Goal: Task Accomplishment & Management: Manage account settings

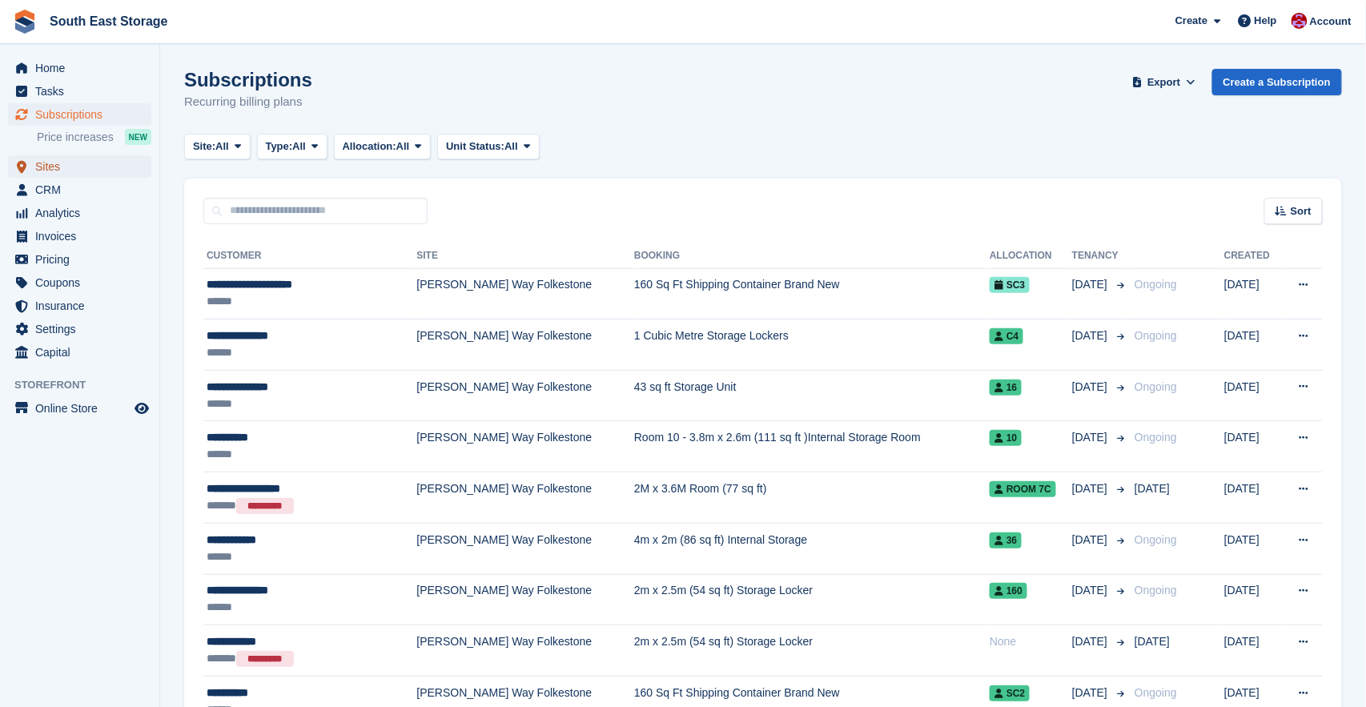
click at [50, 169] on span "Sites" at bounding box center [83, 166] width 96 height 22
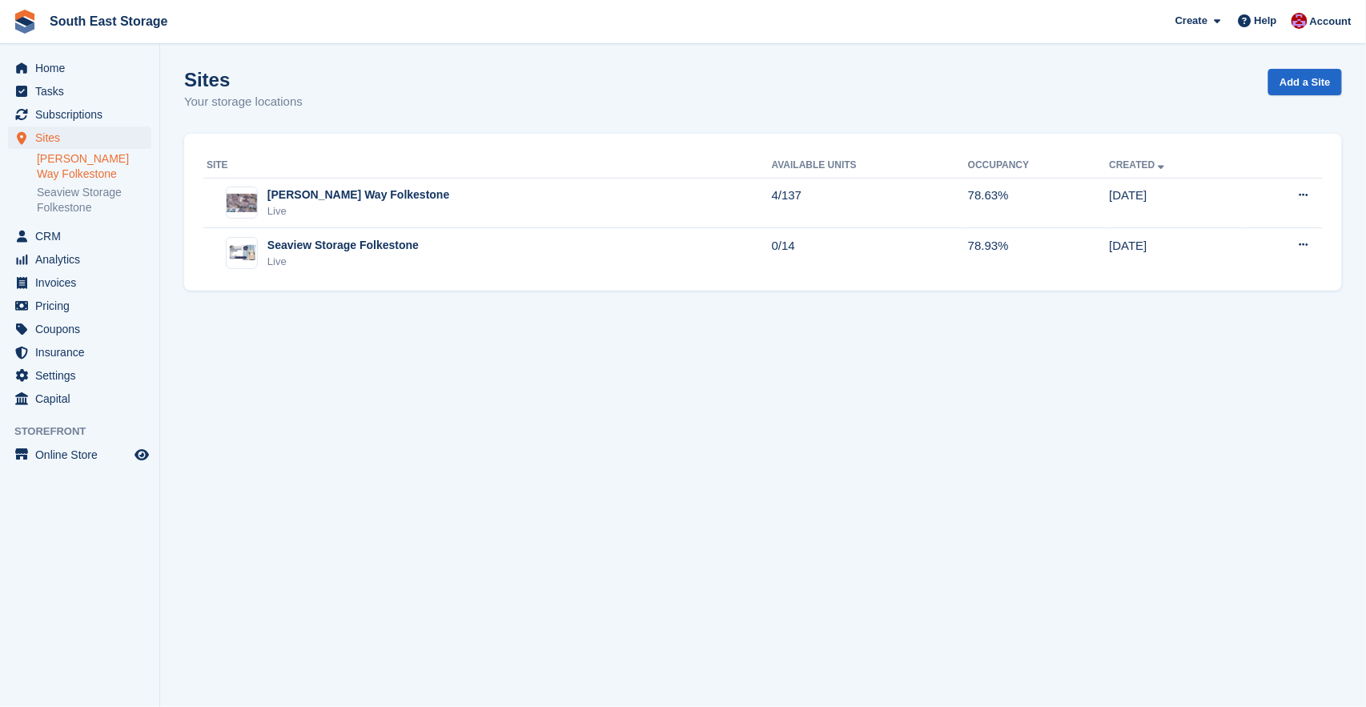
click at [92, 159] on link "[PERSON_NAME] Way Folkestone" at bounding box center [94, 166] width 115 height 30
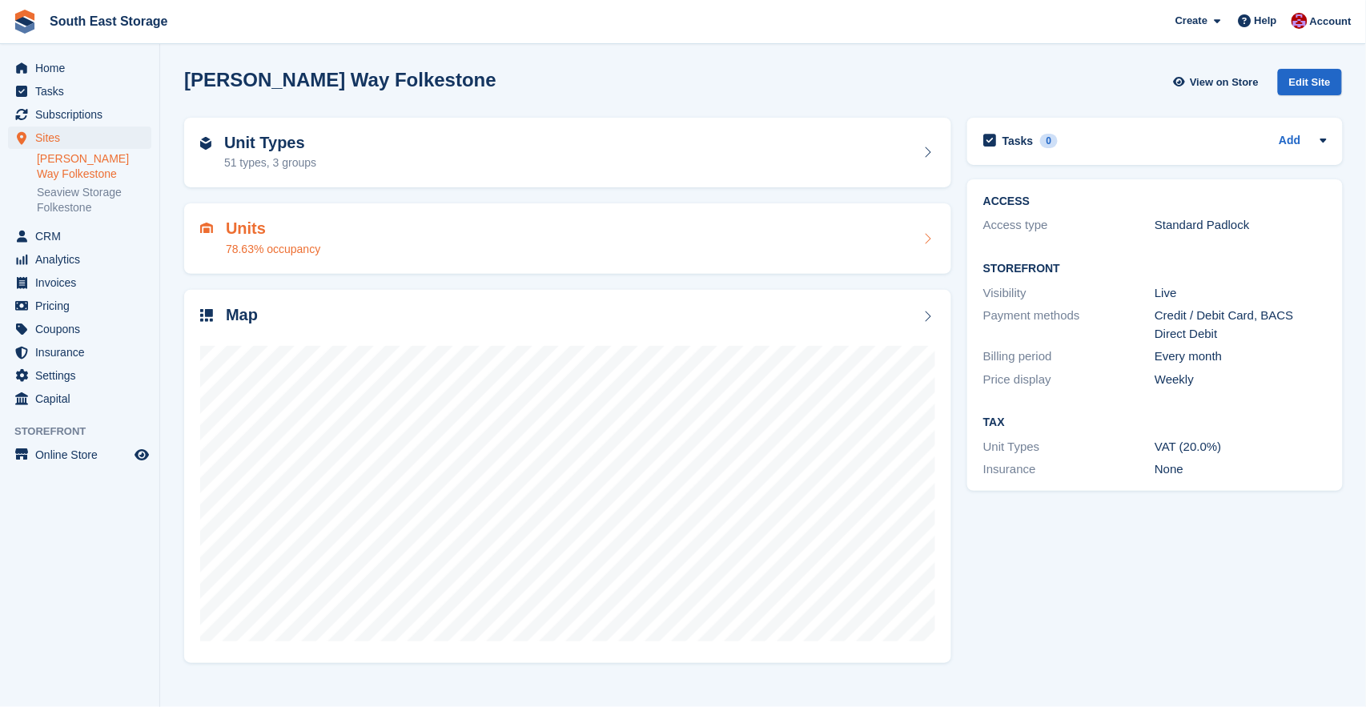
click at [307, 223] on h2 "Units" at bounding box center [273, 228] width 95 height 18
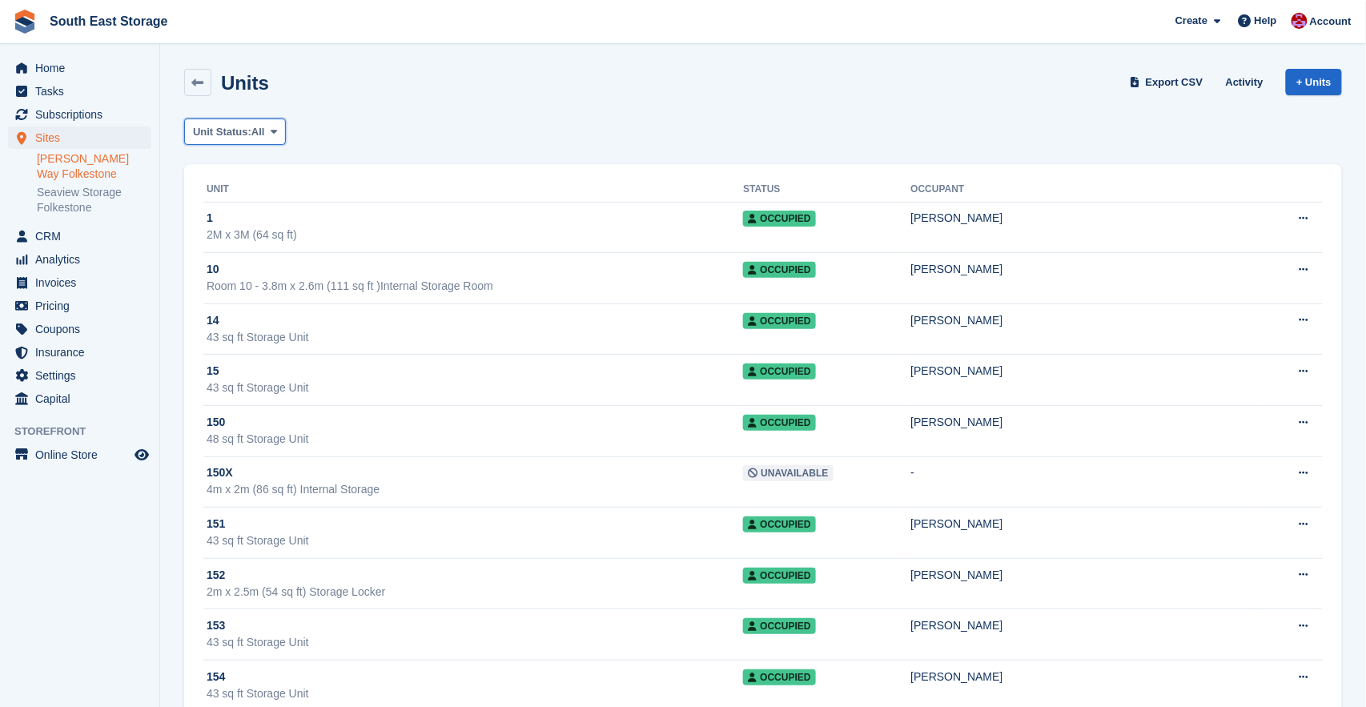
click at [277, 127] on icon at bounding box center [274, 132] width 6 height 10
click at [284, 191] on link "Available" at bounding box center [260, 198] width 139 height 29
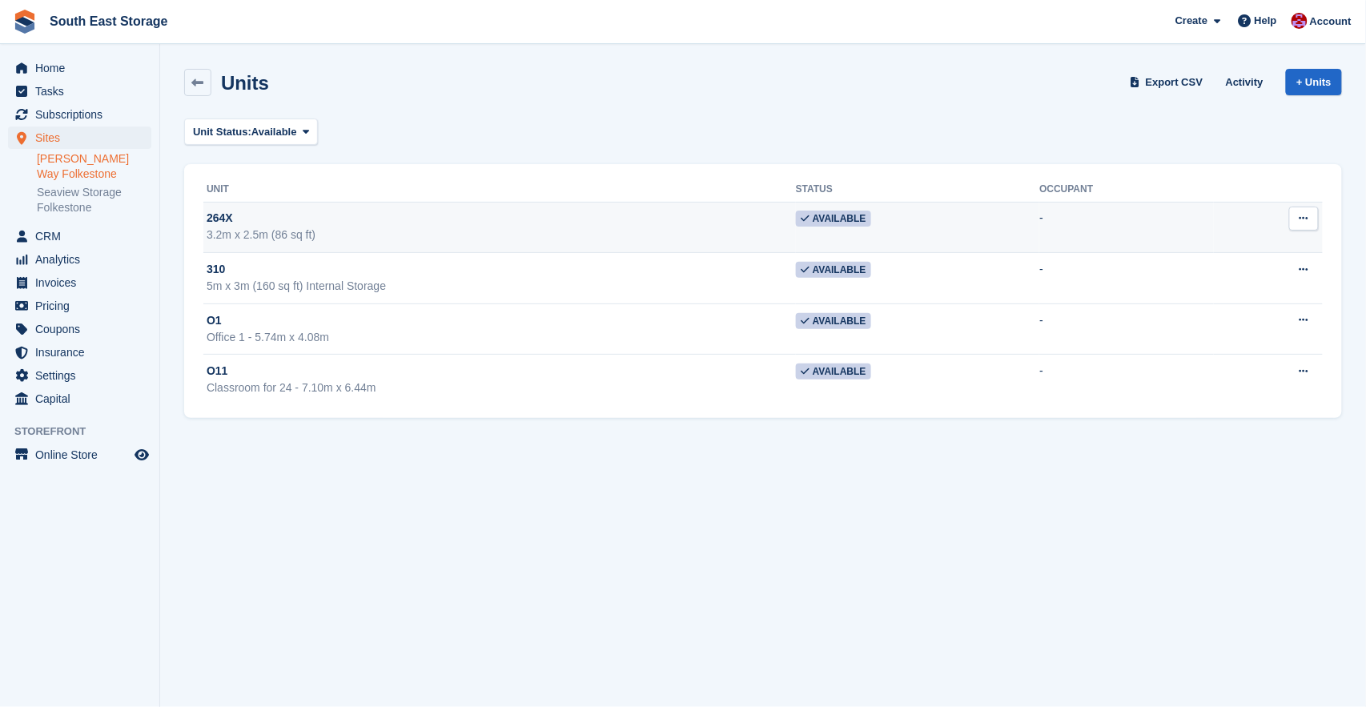
click at [356, 214] on div "264X" at bounding box center [502, 218] width 590 height 17
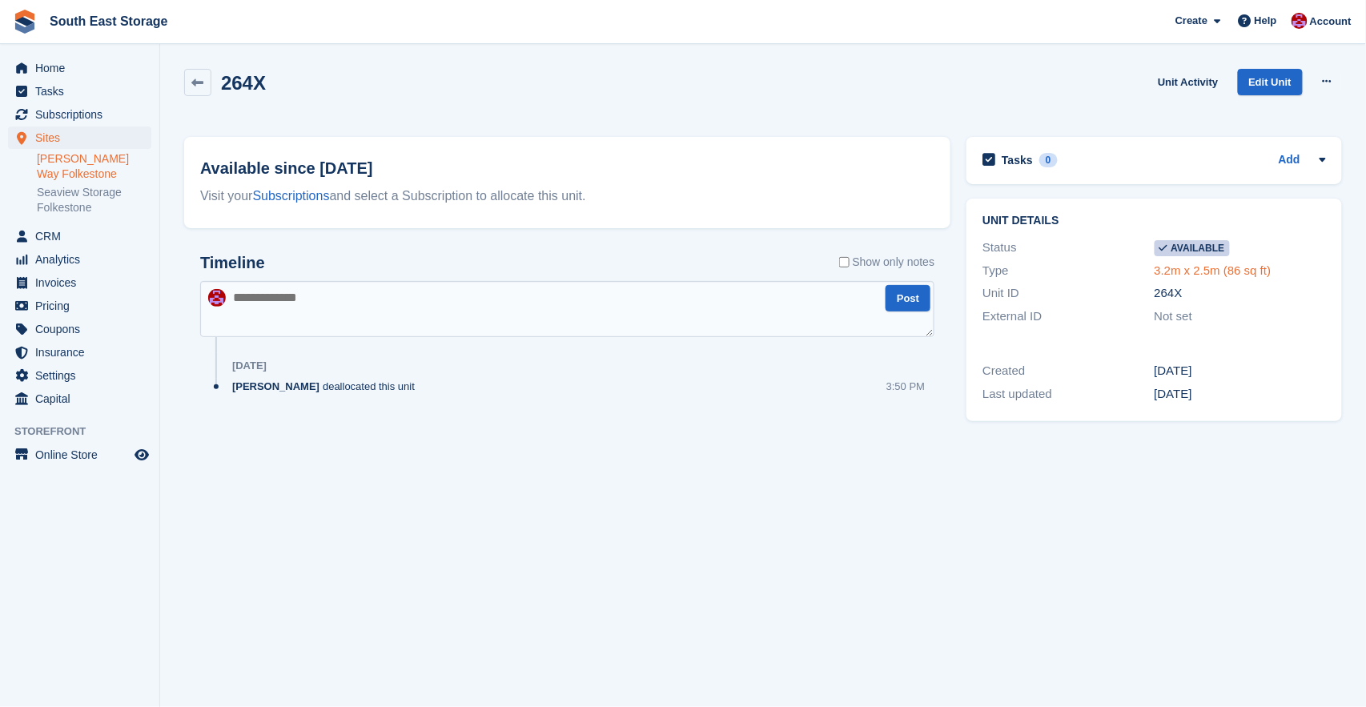
click at [1185, 272] on link "3.2m x 2.5m (86 sq ft)" at bounding box center [1213, 271] width 117 height 14
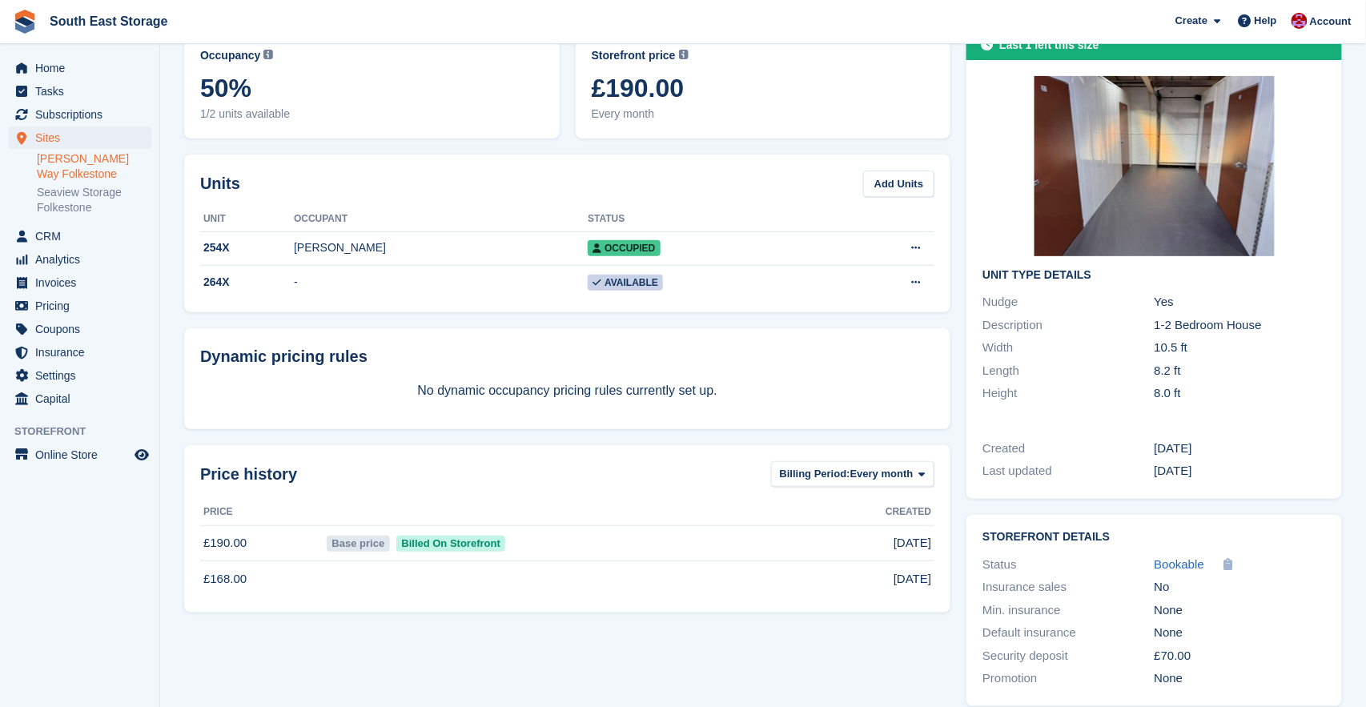
scroll to position [107, 0]
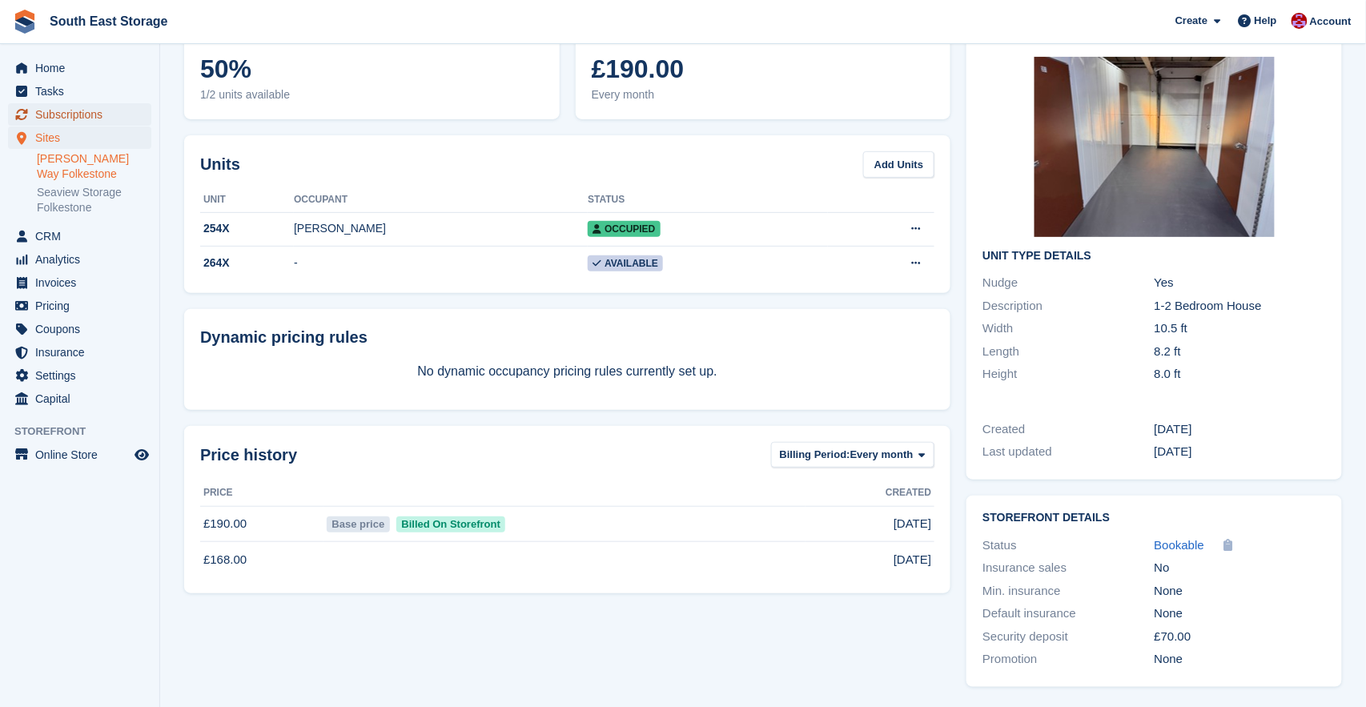
click at [66, 111] on span "Subscriptions" at bounding box center [83, 114] width 96 height 22
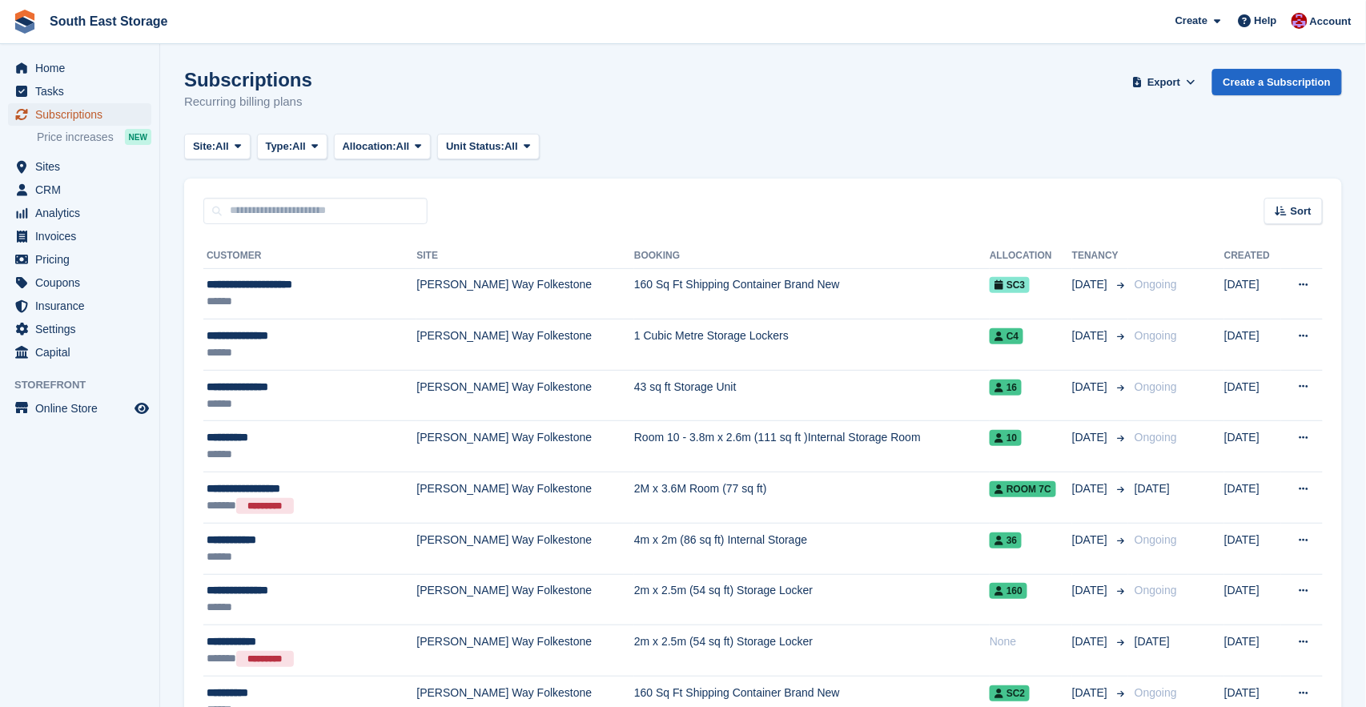
click at [54, 113] on span "Subscriptions" at bounding box center [83, 114] width 96 height 22
click at [62, 169] on span "Sites" at bounding box center [83, 166] width 96 height 22
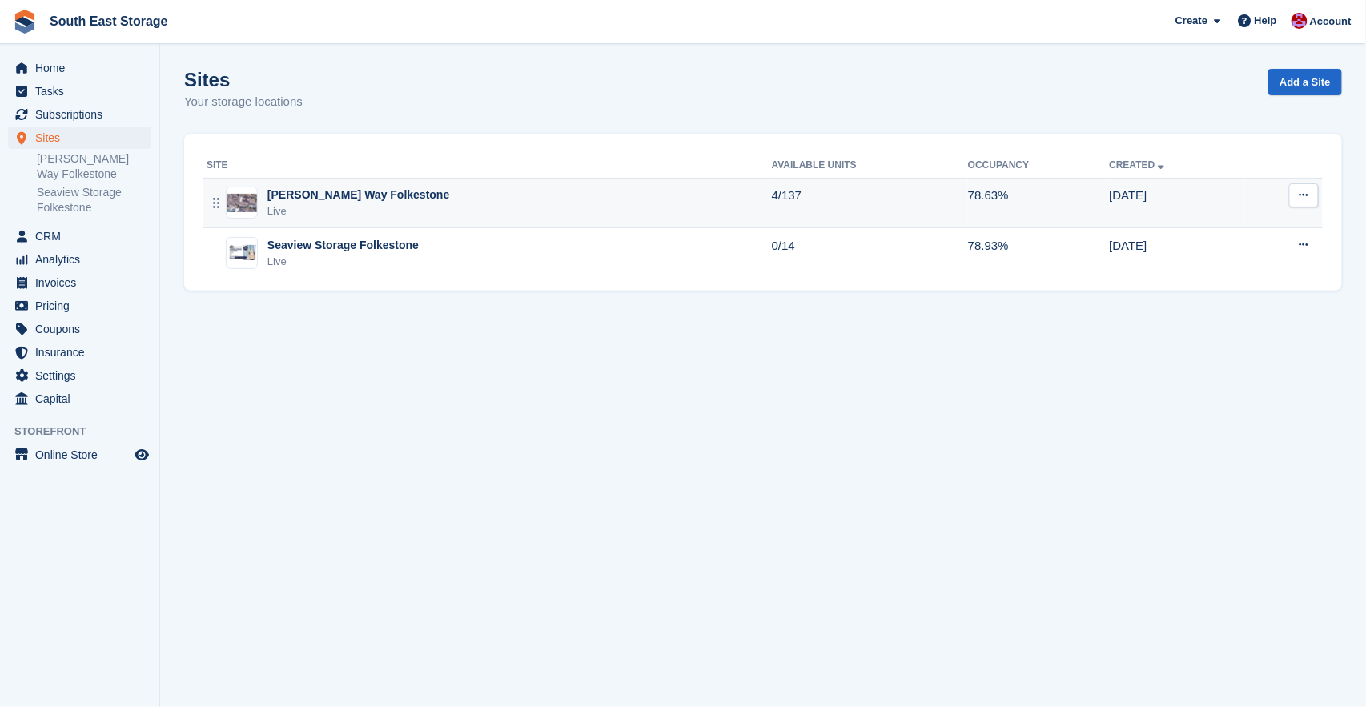
click at [346, 201] on div "[PERSON_NAME] Way Folkestone" at bounding box center [359, 195] width 182 height 17
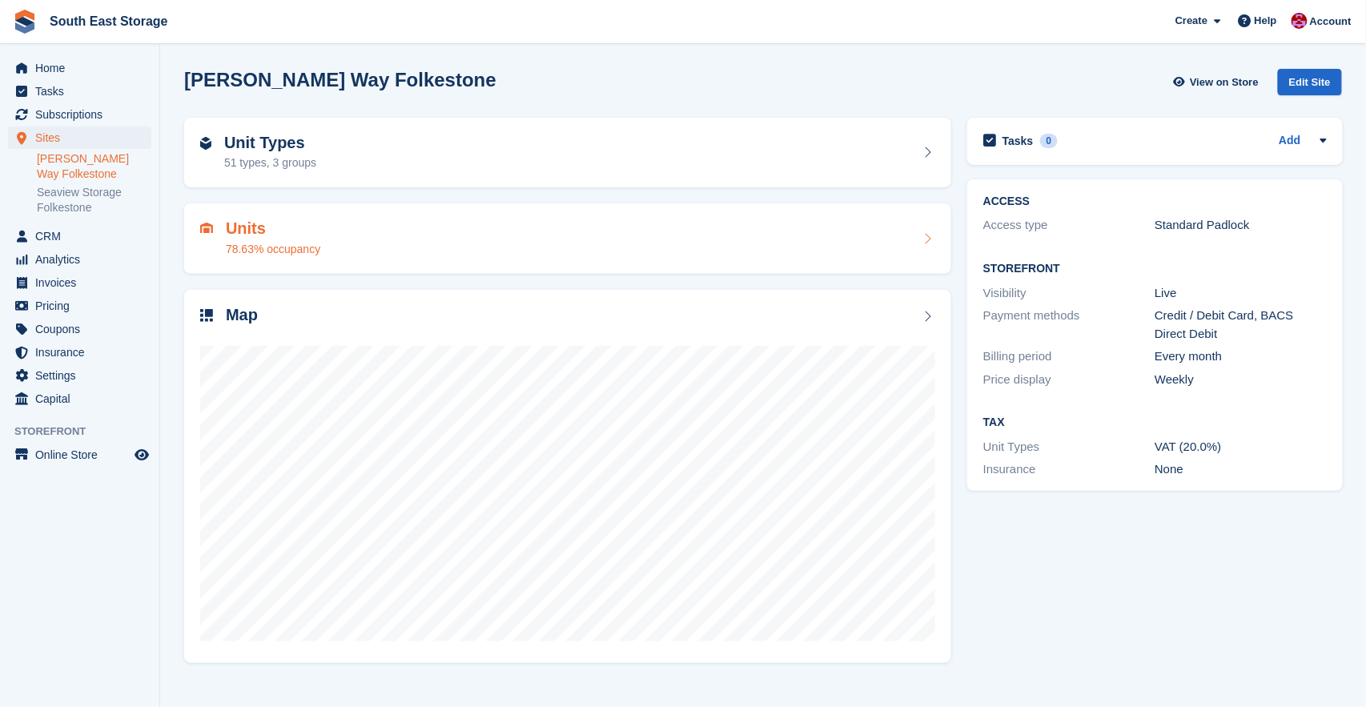
click at [260, 219] on h2 "Units" at bounding box center [273, 228] width 95 height 18
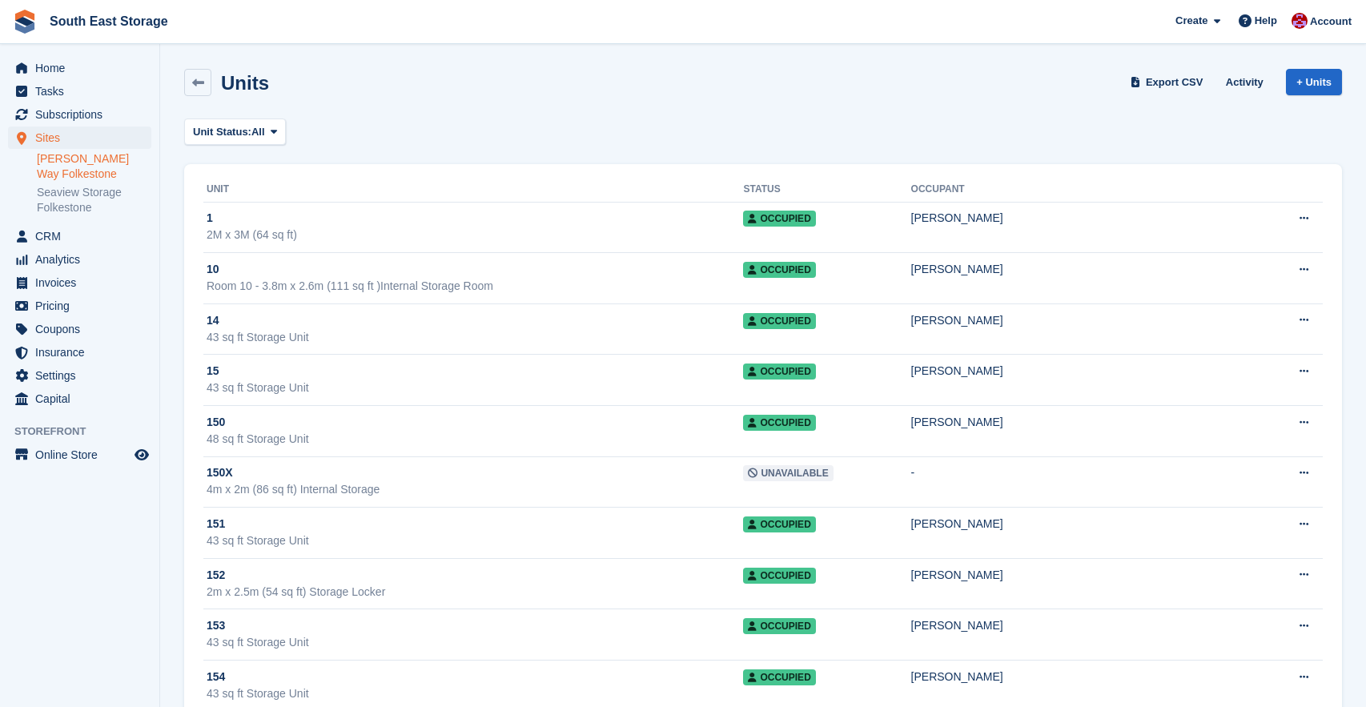
click at [277, 128] on icon at bounding box center [274, 132] width 6 height 10
click at [297, 197] on link "Available" at bounding box center [260, 198] width 139 height 29
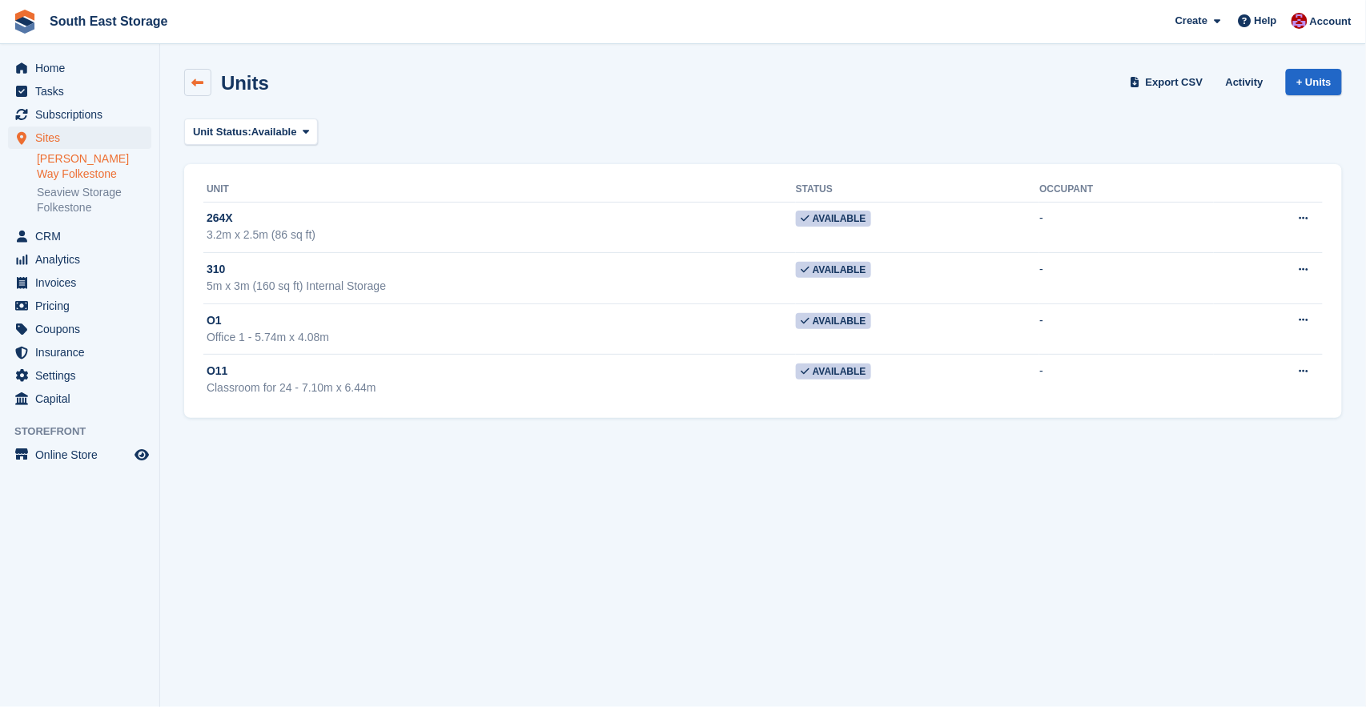
click at [207, 78] on link at bounding box center [197, 82] width 27 height 27
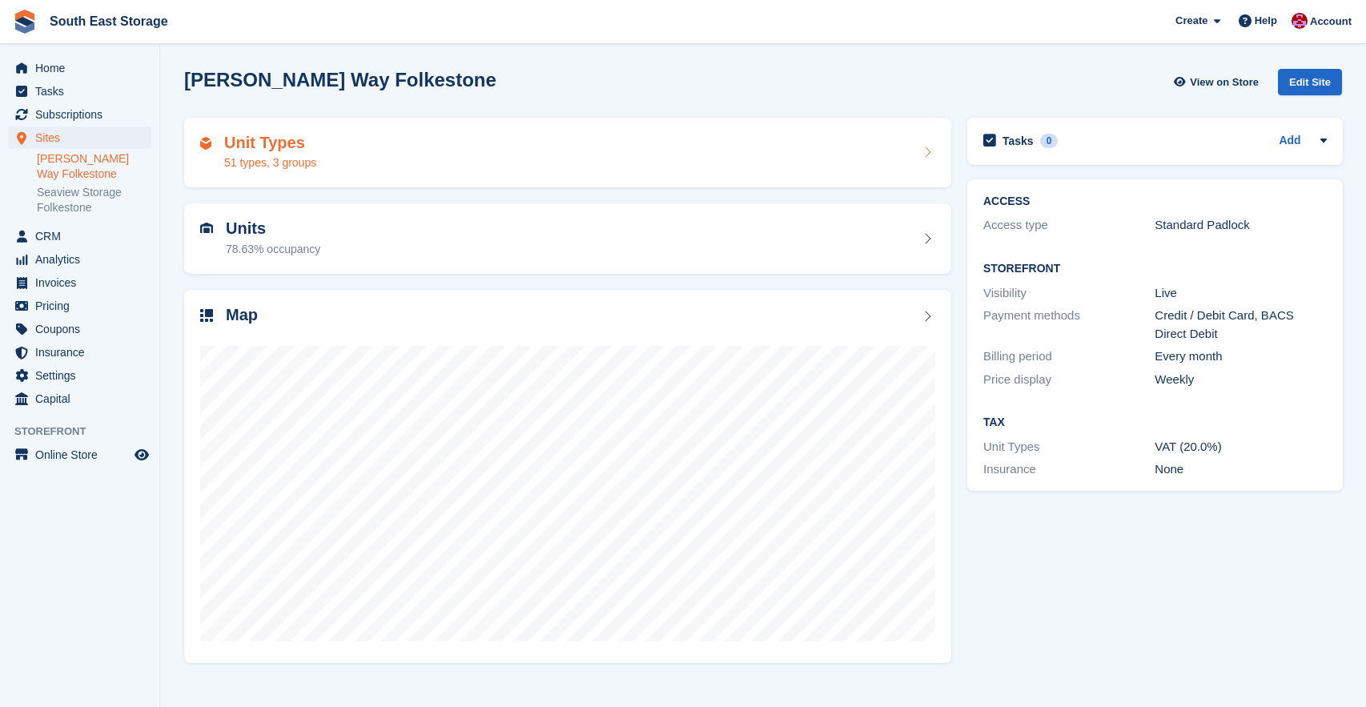
click at [281, 149] on h2 "Unit Types" at bounding box center [270, 143] width 92 height 18
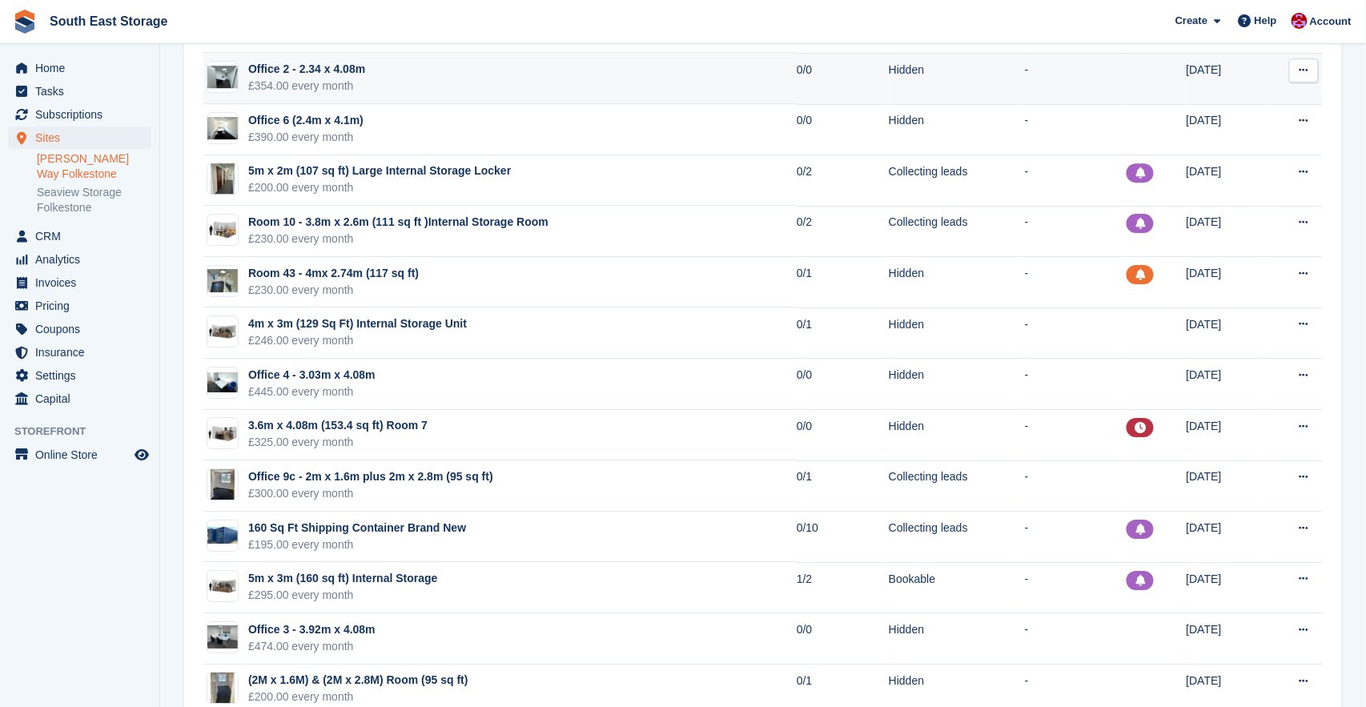
scroll to position [1596, 0]
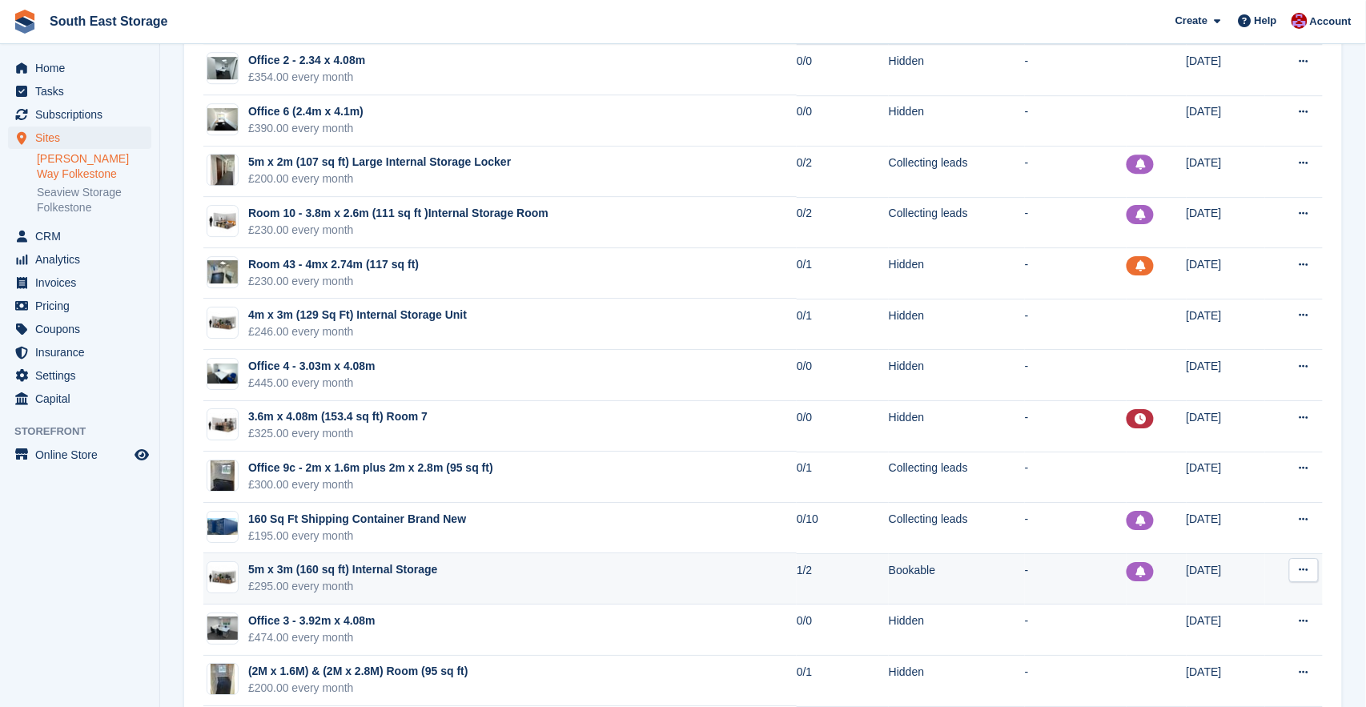
click at [562, 570] on td "5m x 3m (160 sq ft) Internal Storage £295.00 every month" at bounding box center [500, 578] width 594 height 51
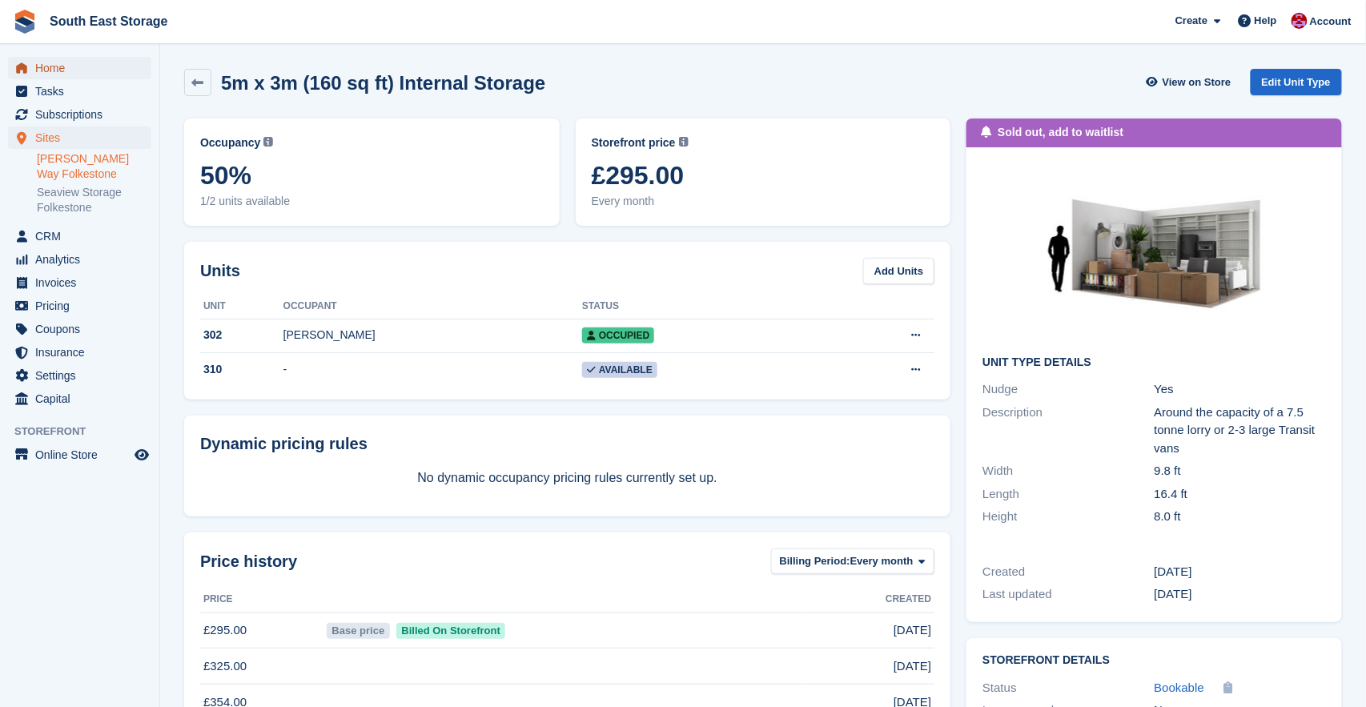
click at [46, 64] on span "Home" at bounding box center [83, 68] width 96 height 22
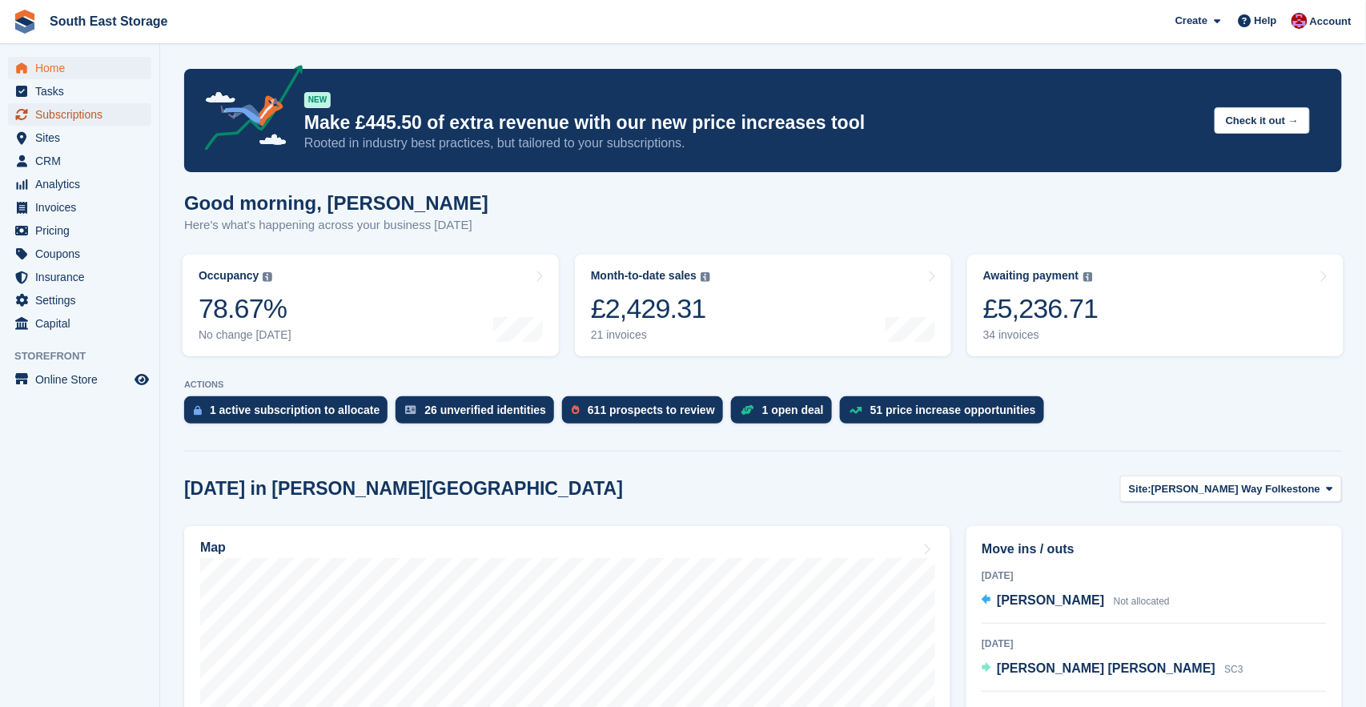
click at [69, 118] on span "Subscriptions" at bounding box center [83, 114] width 96 height 22
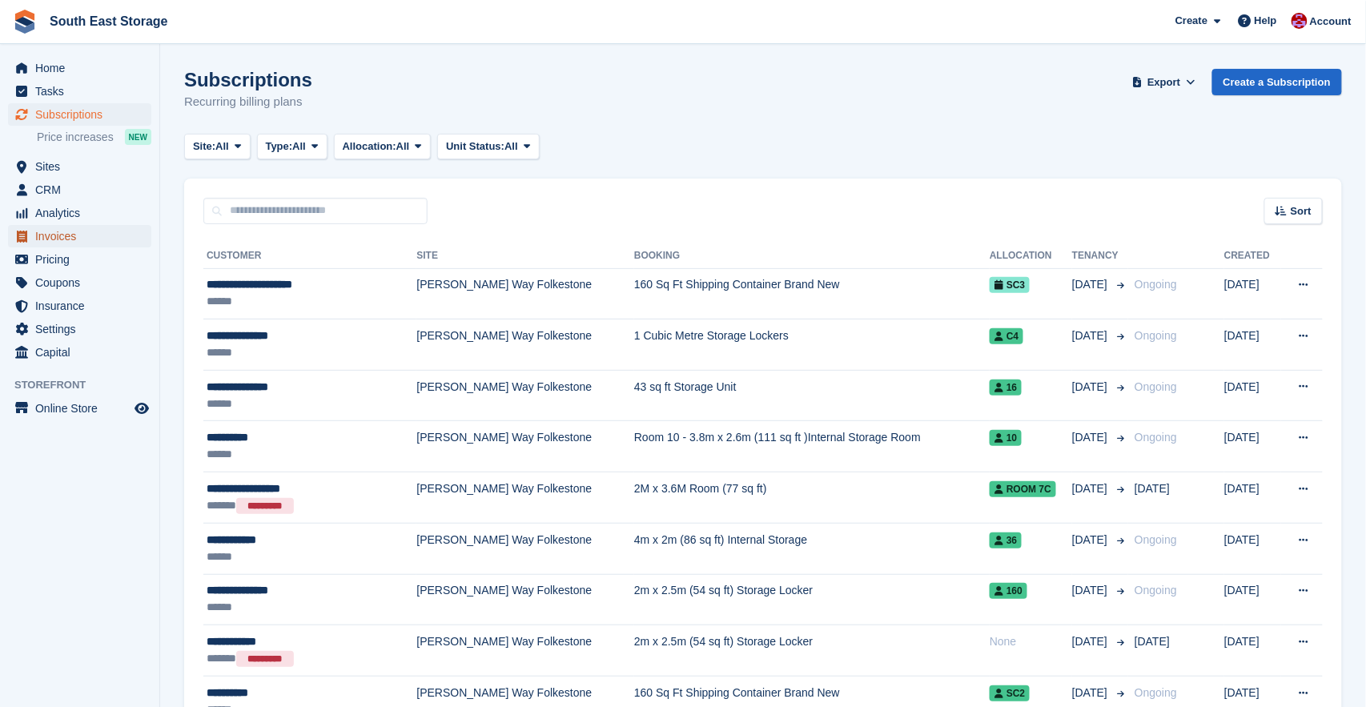
click at [64, 235] on span "Invoices" at bounding box center [83, 236] width 96 height 22
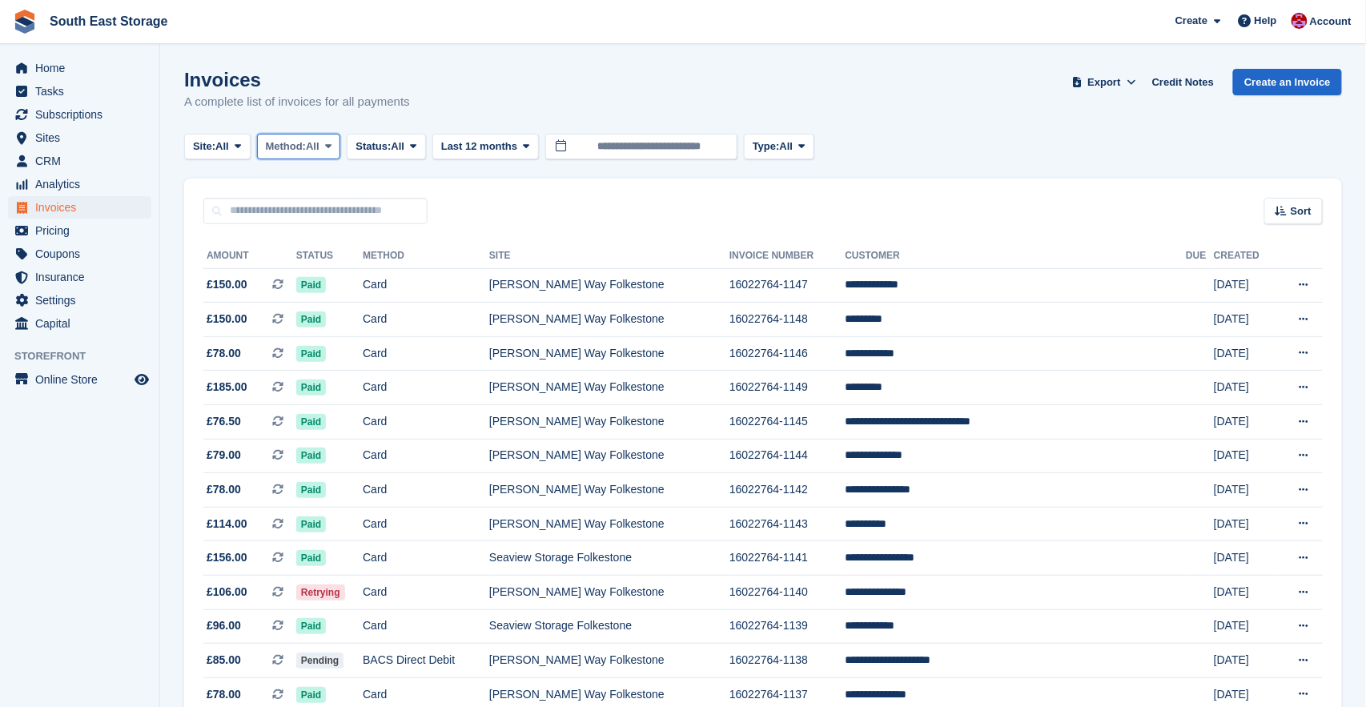
click at [332, 141] on icon at bounding box center [328, 146] width 6 height 10
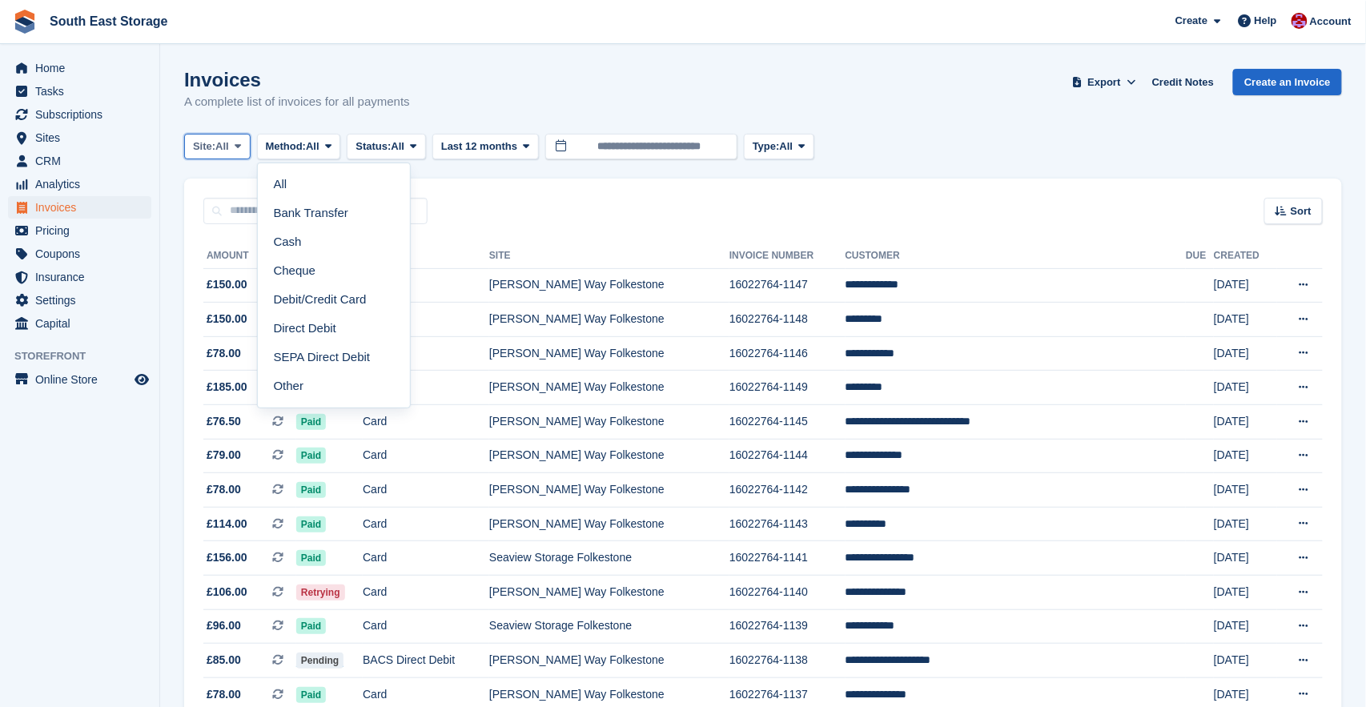
click at [229, 146] on span "All" at bounding box center [222, 147] width 14 height 16
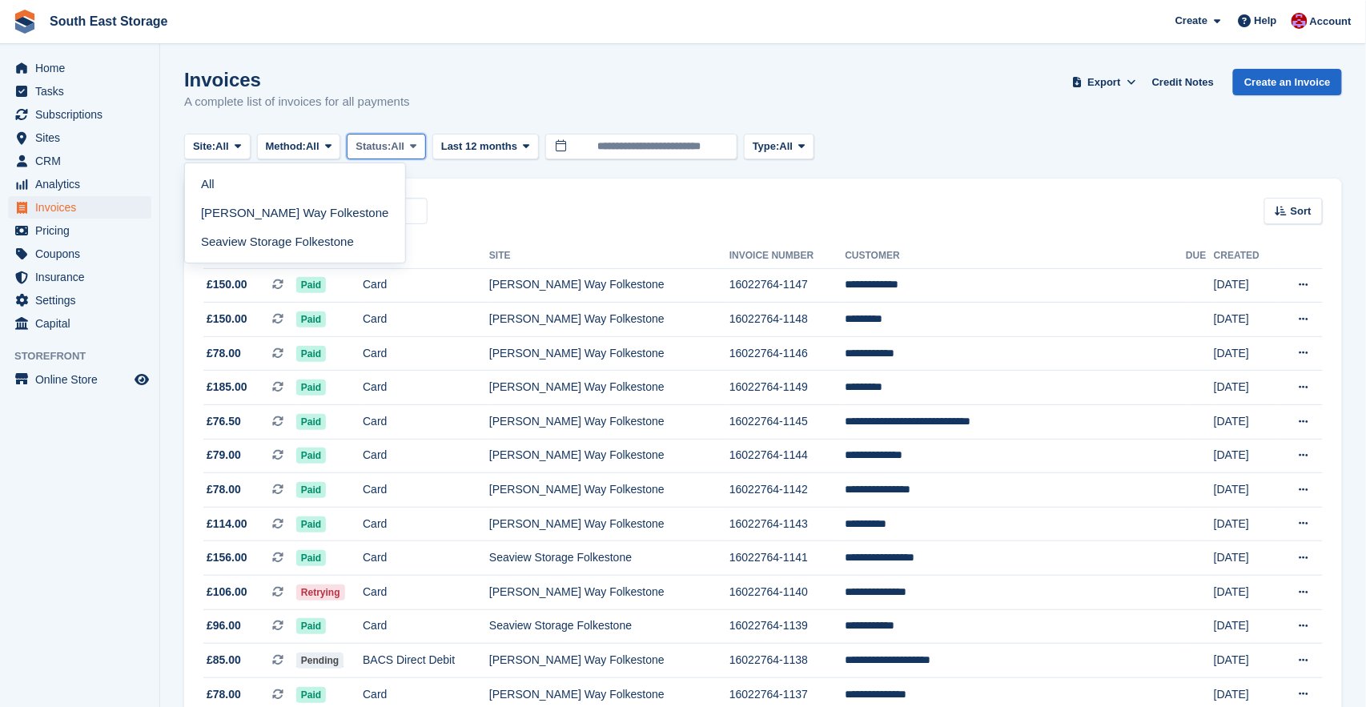
click at [391, 145] on span "Status:" at bounding box center [373, 147] width 35 height 16
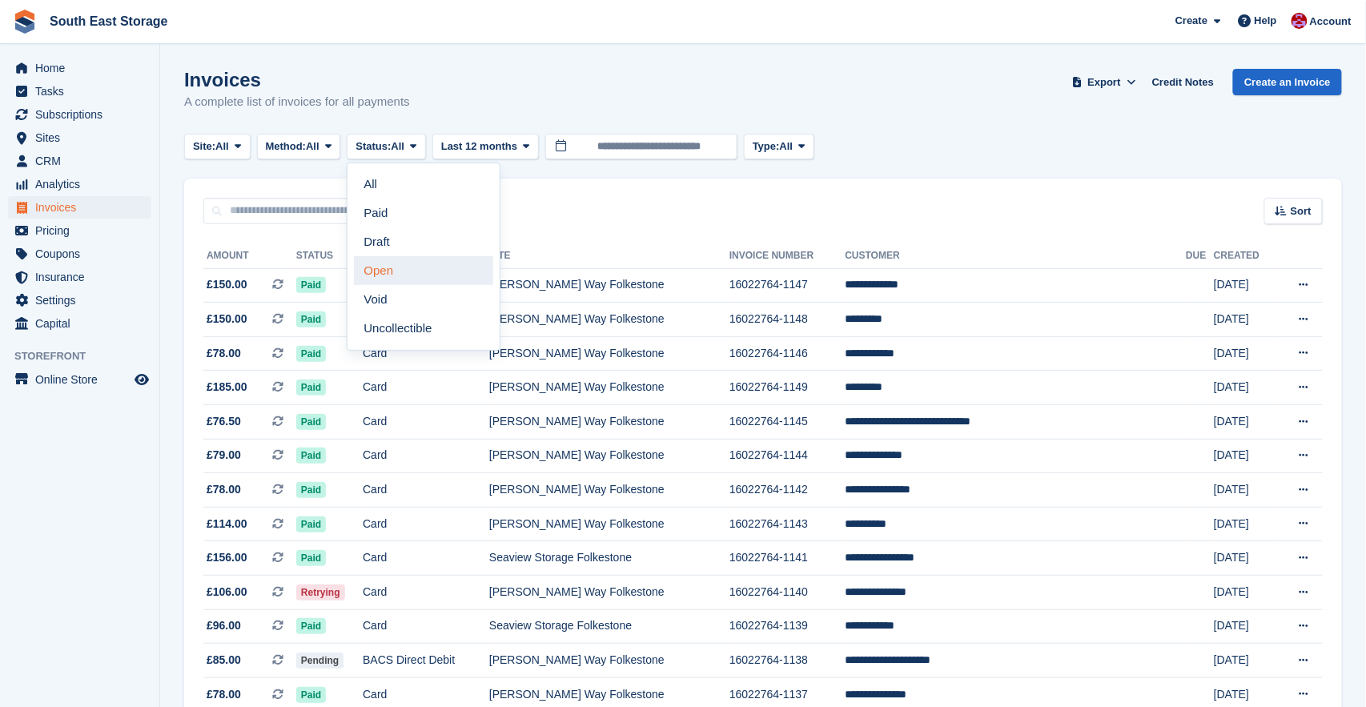
click at [396, 265] on link "Open" at bounding box center [423, 270] width 139 height 29
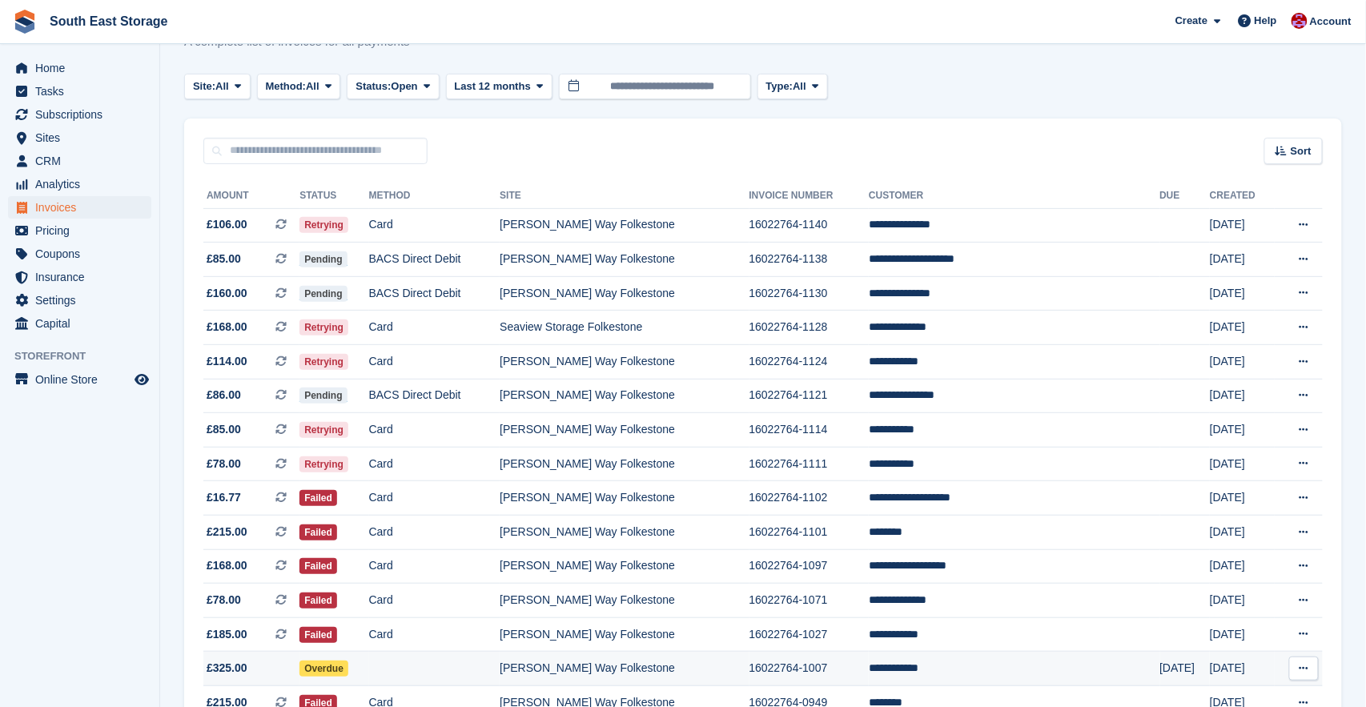
scroll to position [55, 0]
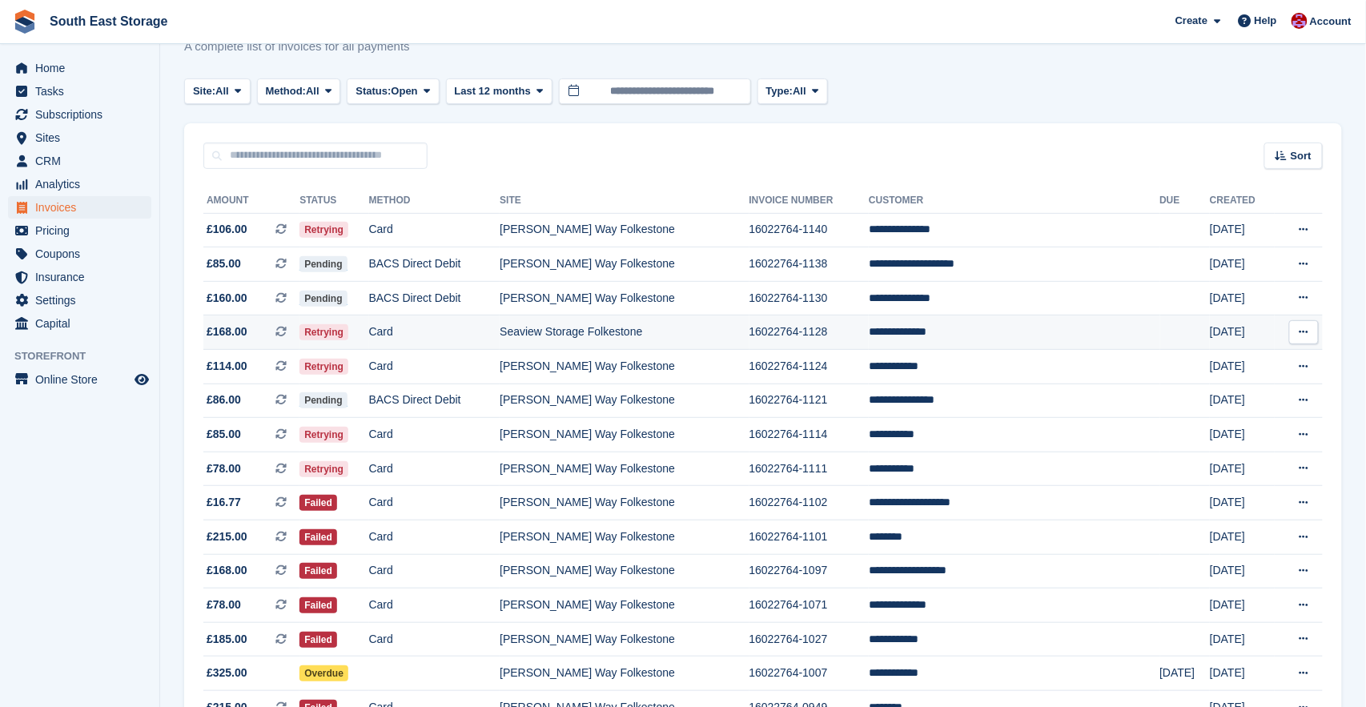
click at [952, 333] on td "**********" at bounding box center [1014, 333] width 291 height 34
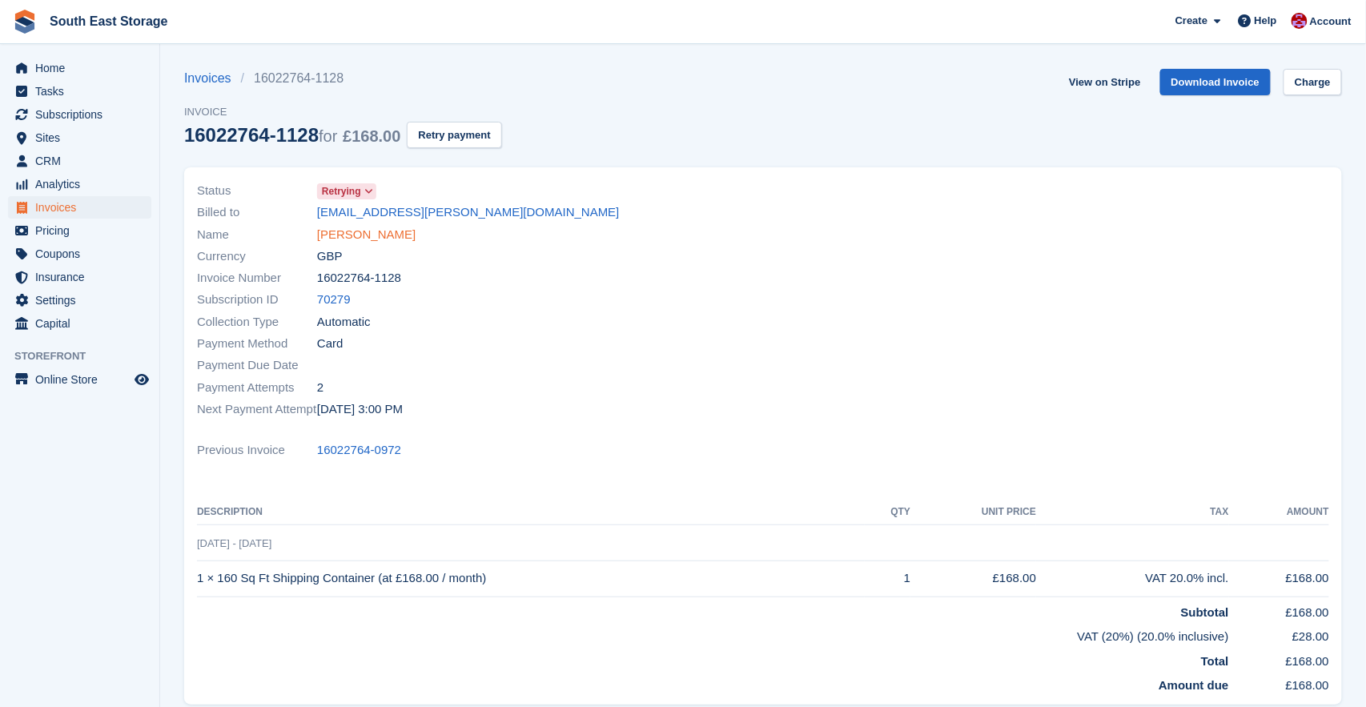
click at [362, 231] on link "Tosin Komolafe" at bounding box center [366, 235] width 99 height 18
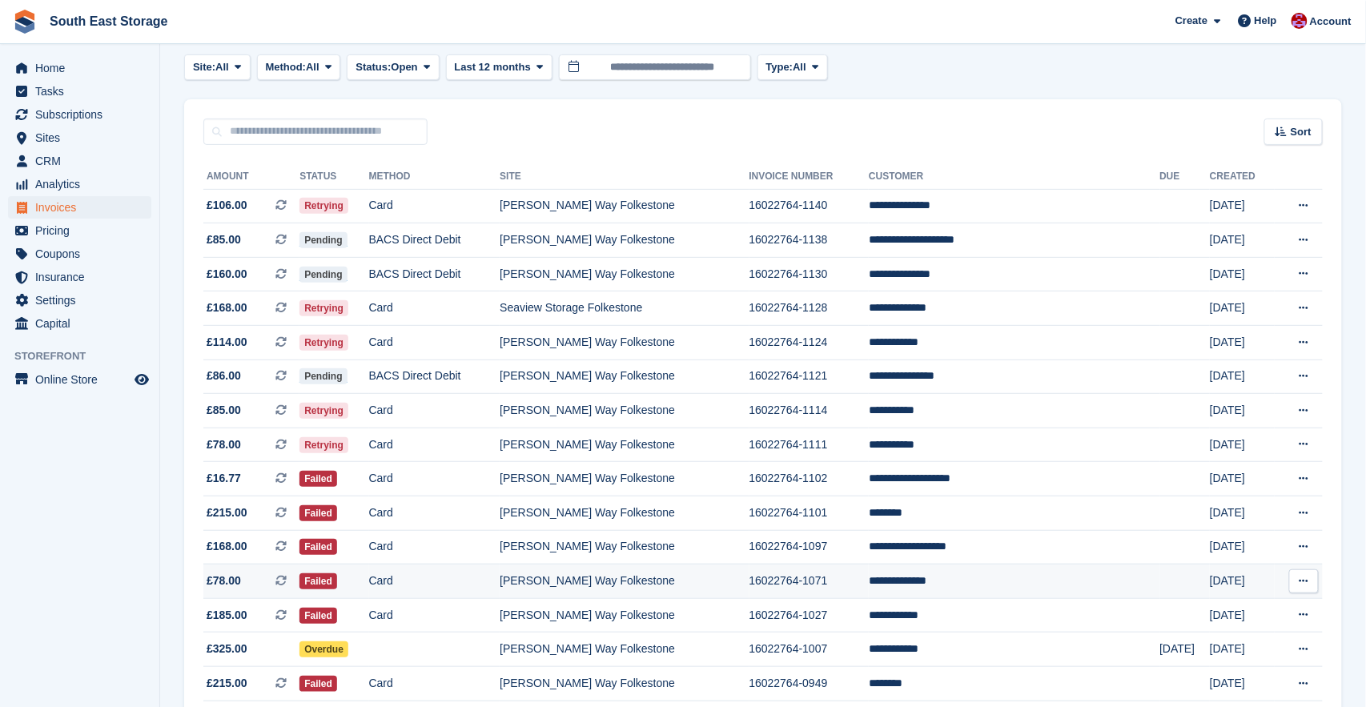
scroll to position [79, 0]
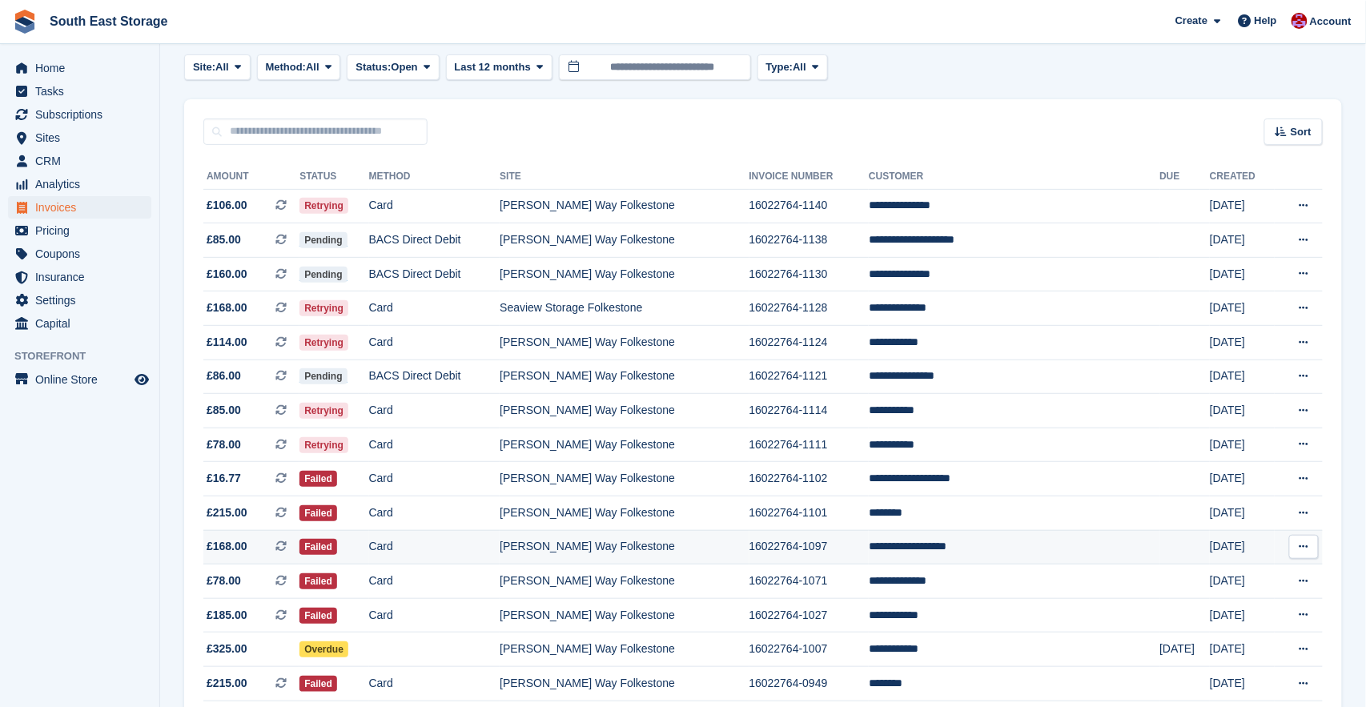
click at [944, 549] on td "**********" at bounding box center [1014, 547] width 291 height 34
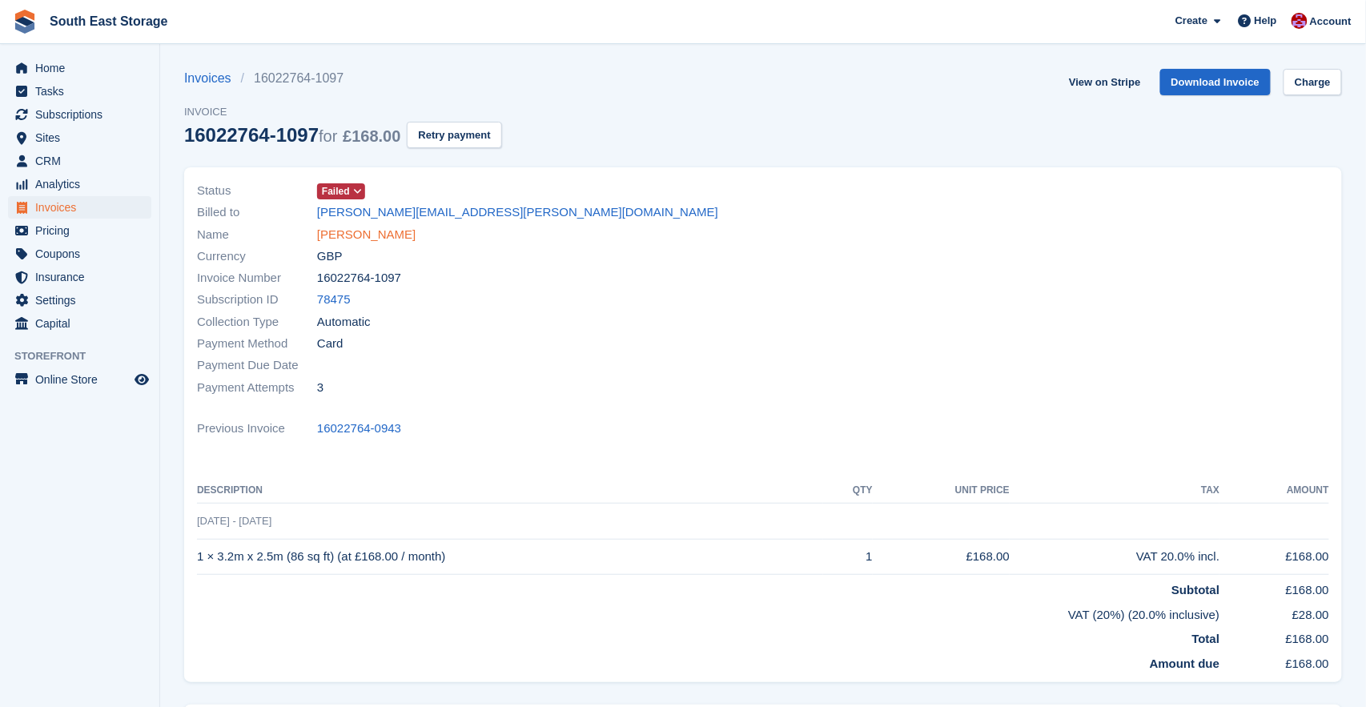
click at [363, 239] on link "[PERSON_NAME]" at bounding box center [366, 235] width 99 height 18
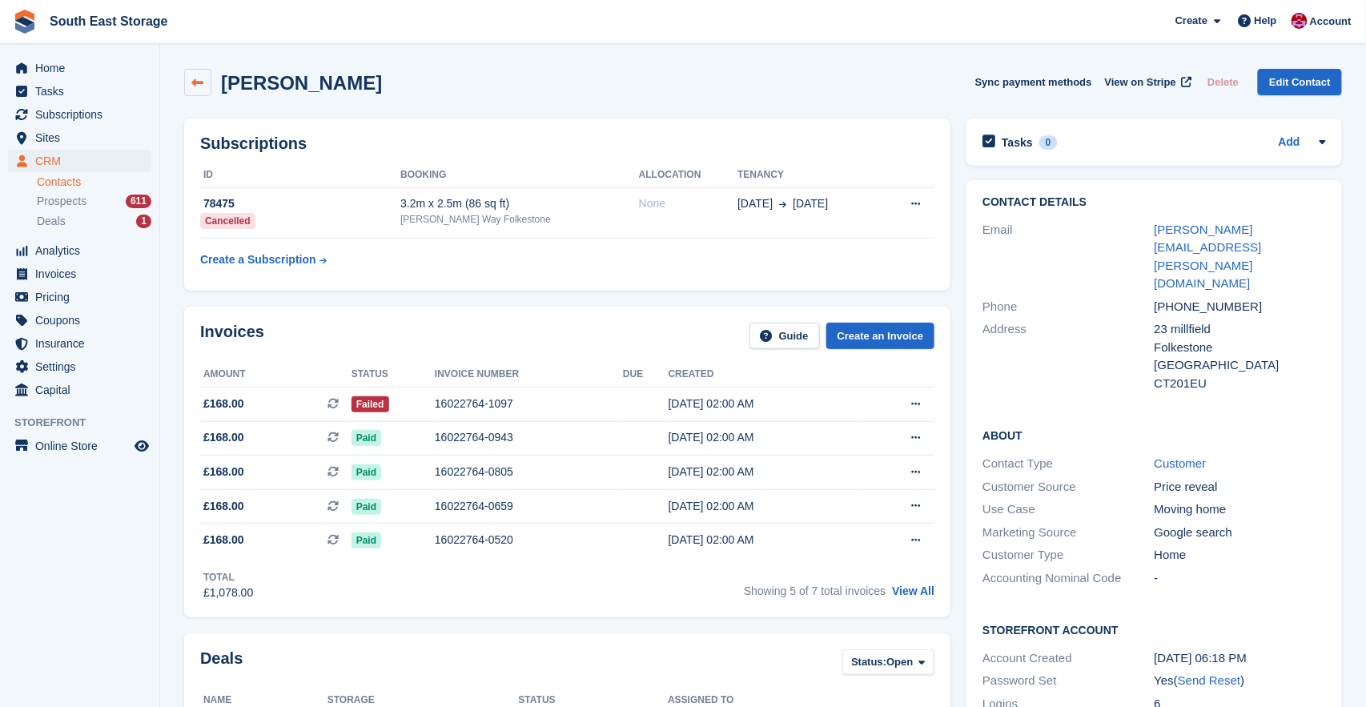
click at [200, 81] on icon at bounding box center [198, 83] width 12 height 12
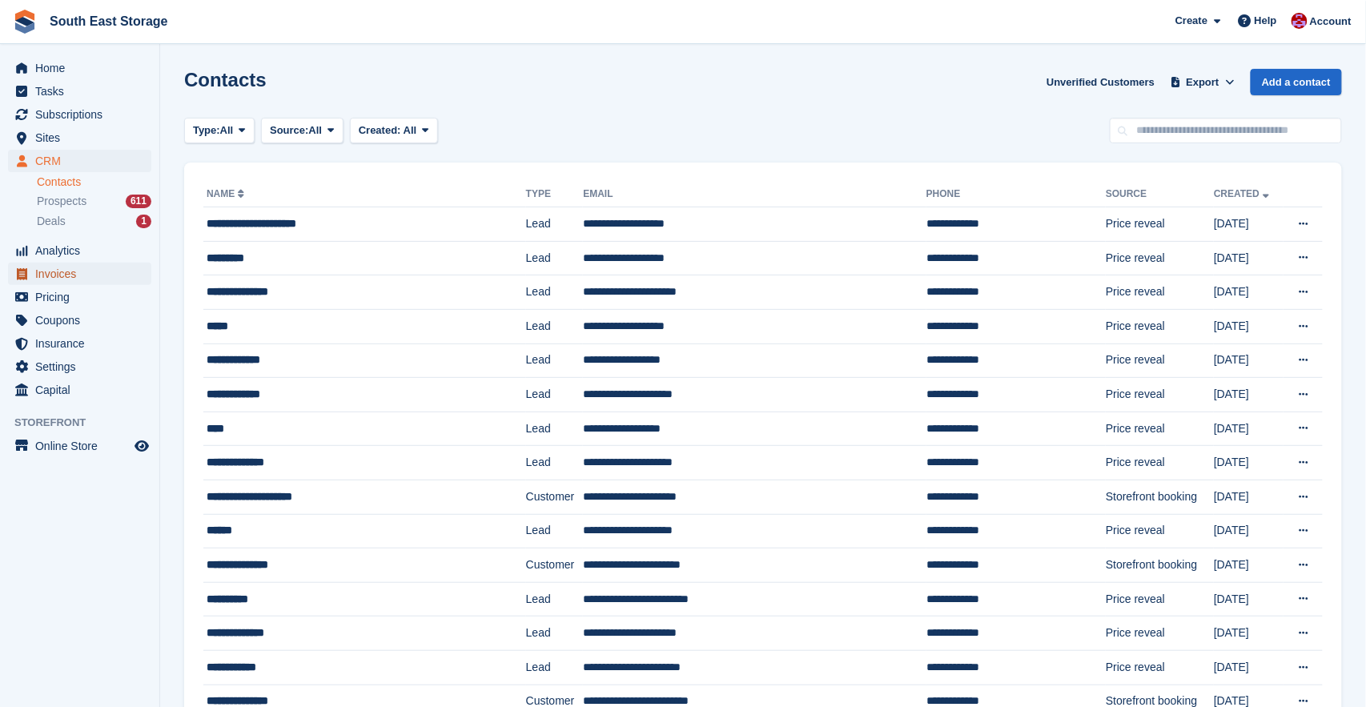
click at [54, 272] on span "Invoices" at bounding box center [83, 274] width 96 height 22
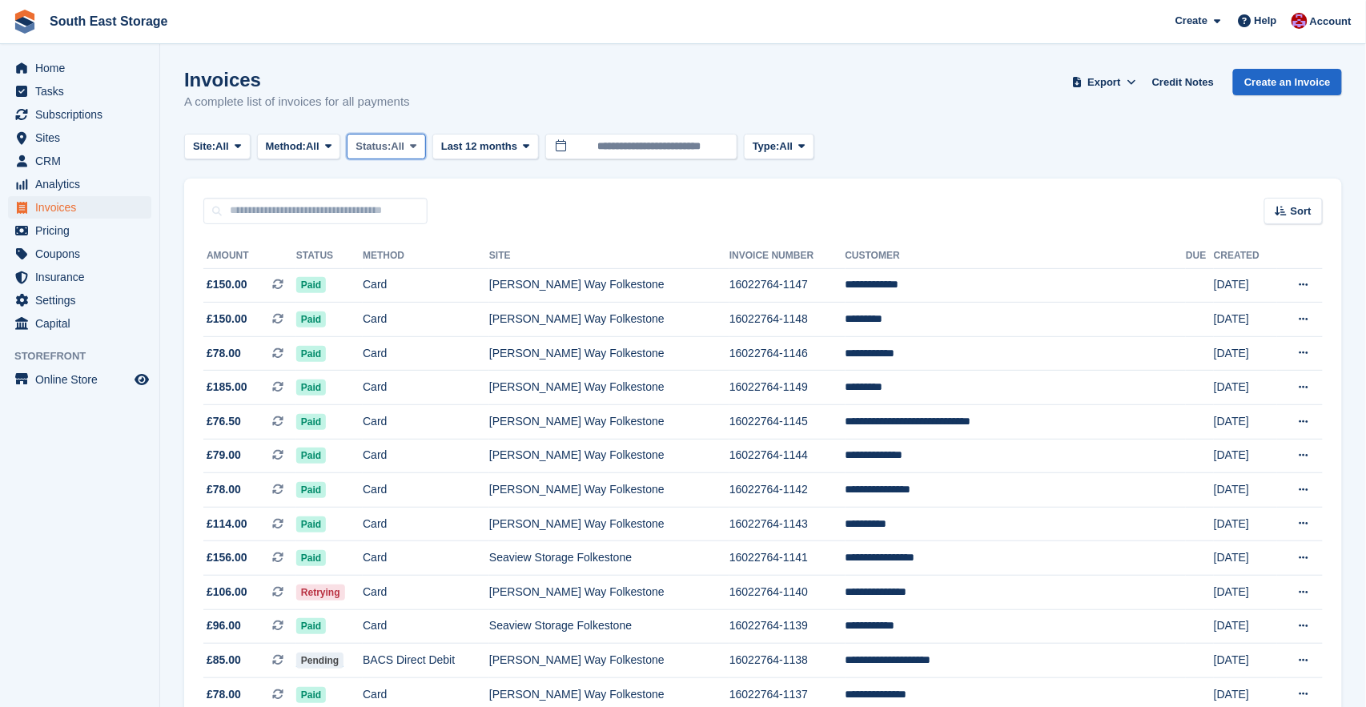
click at [423, 147] on button "Status: All" at bounding box center [386, 147] width 78 height 26
click at [414, 265] on link "Open" at bounding box center [423, 270] width 139 height 29
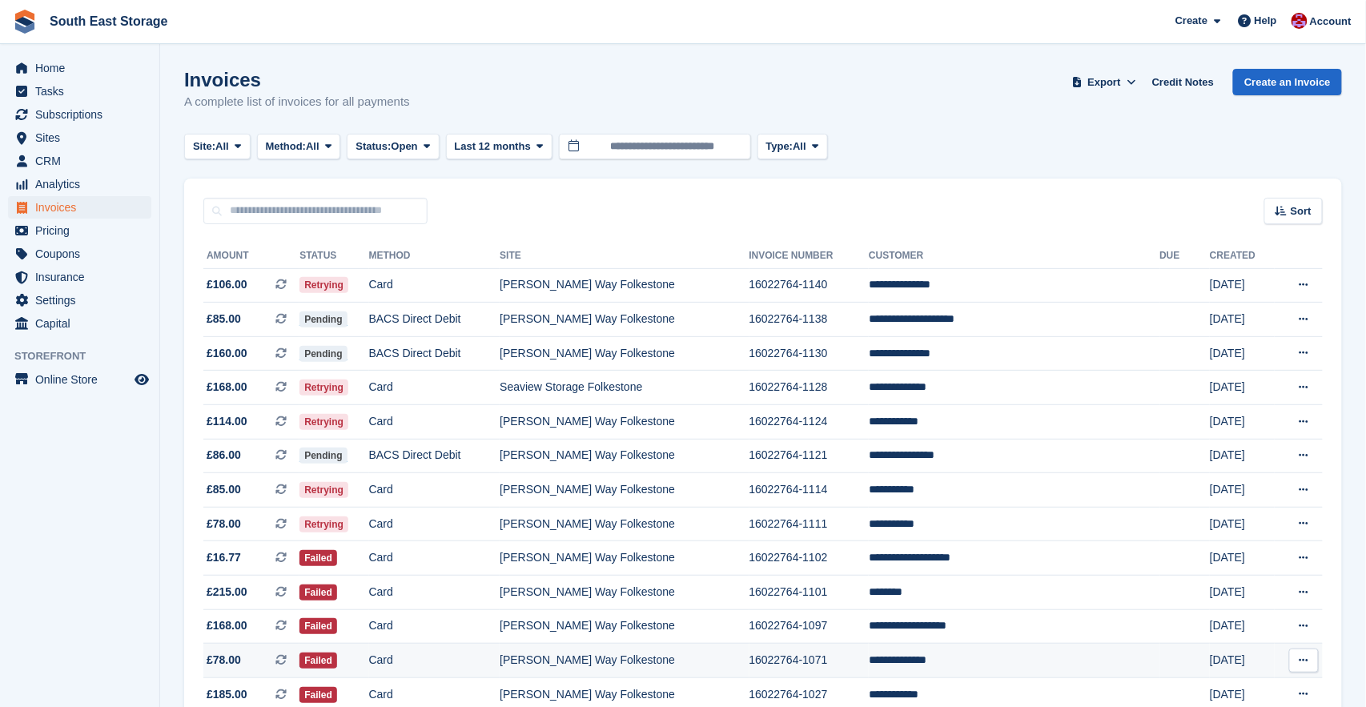
click at [923, 660] on td "**********" at bounding box center [1014, 661] width 291 height 34
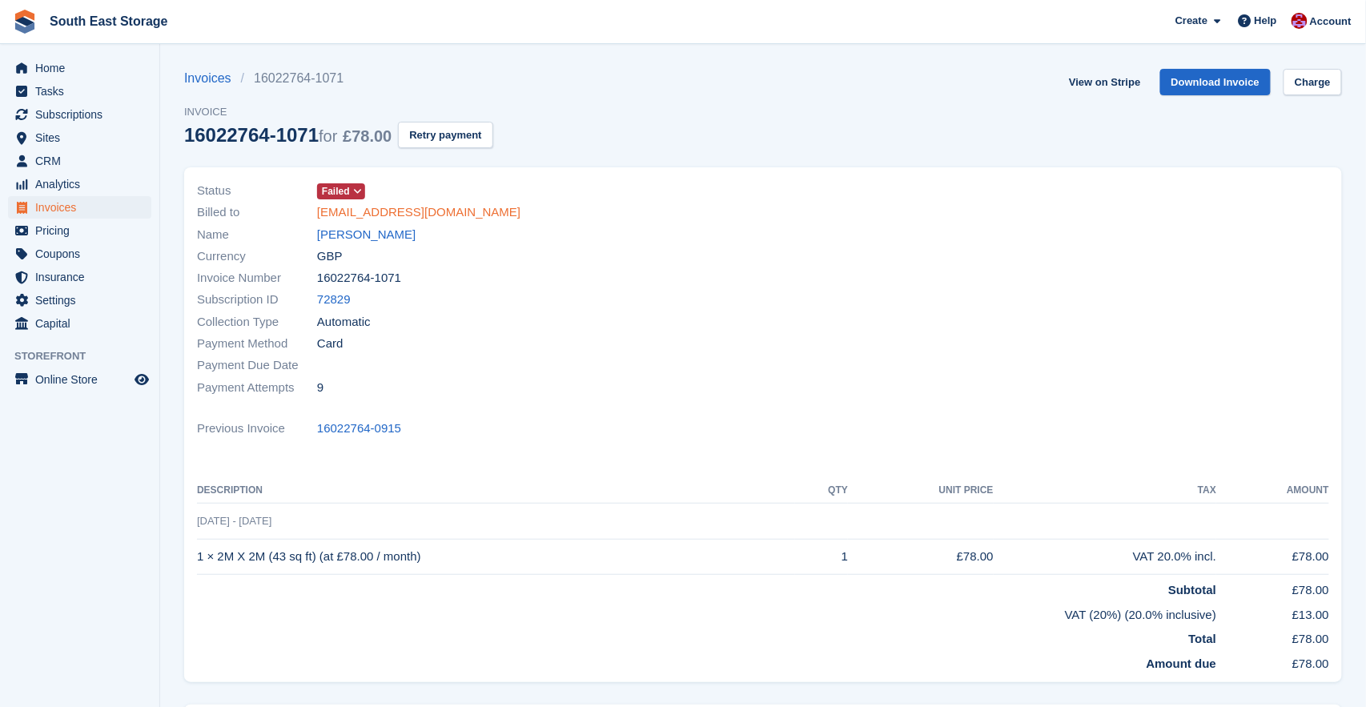
drag, startPoint x: 513, startPoint y: 214, endPoint x: 319, endPoint y: 213, distance: 193.8
click at [319, 213] on div "Billed to [EMAIL_ADDRESS][DOMAIN_NAME]" at bounding box center [475, 213] width 557 height 22
click at [213, 79] on link "Invoices" at bounding box center [212, 78] width 57 height 19
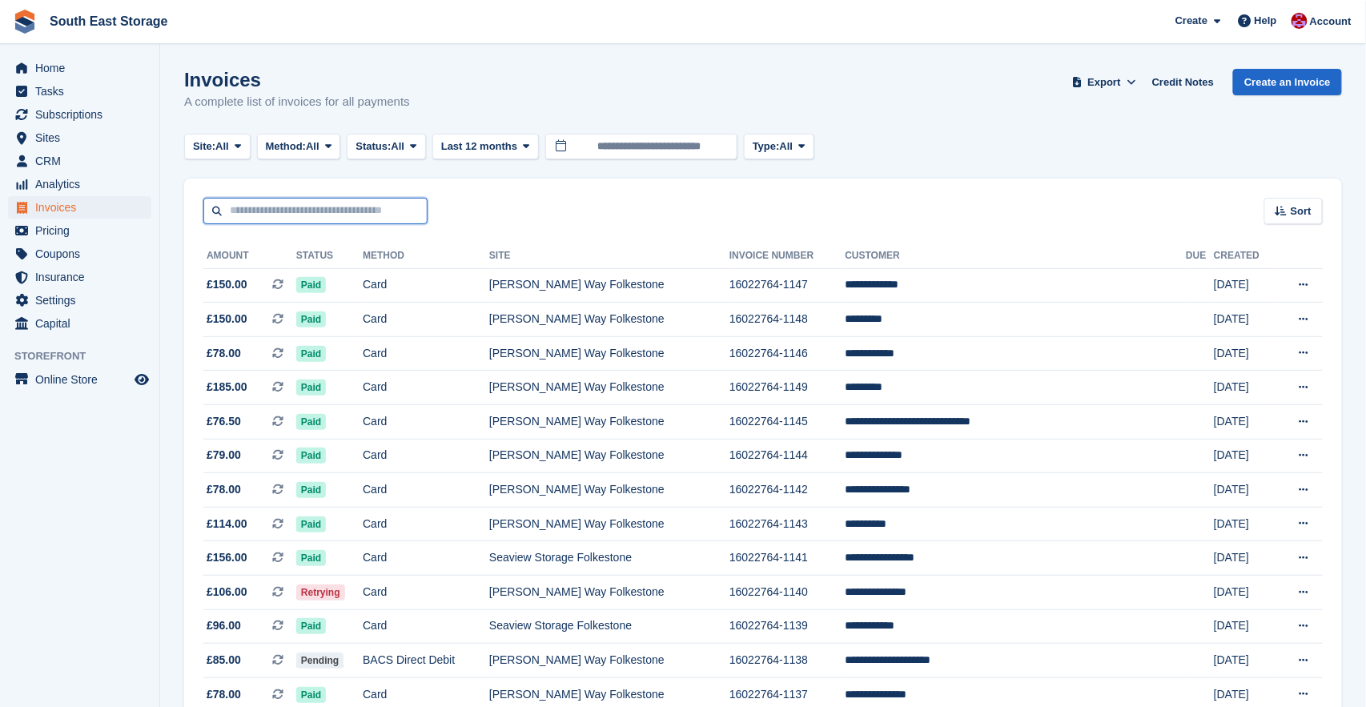
click at [287, 201] on input "text" at bounding box center [315, 211] width 224 height 26
type input "******"
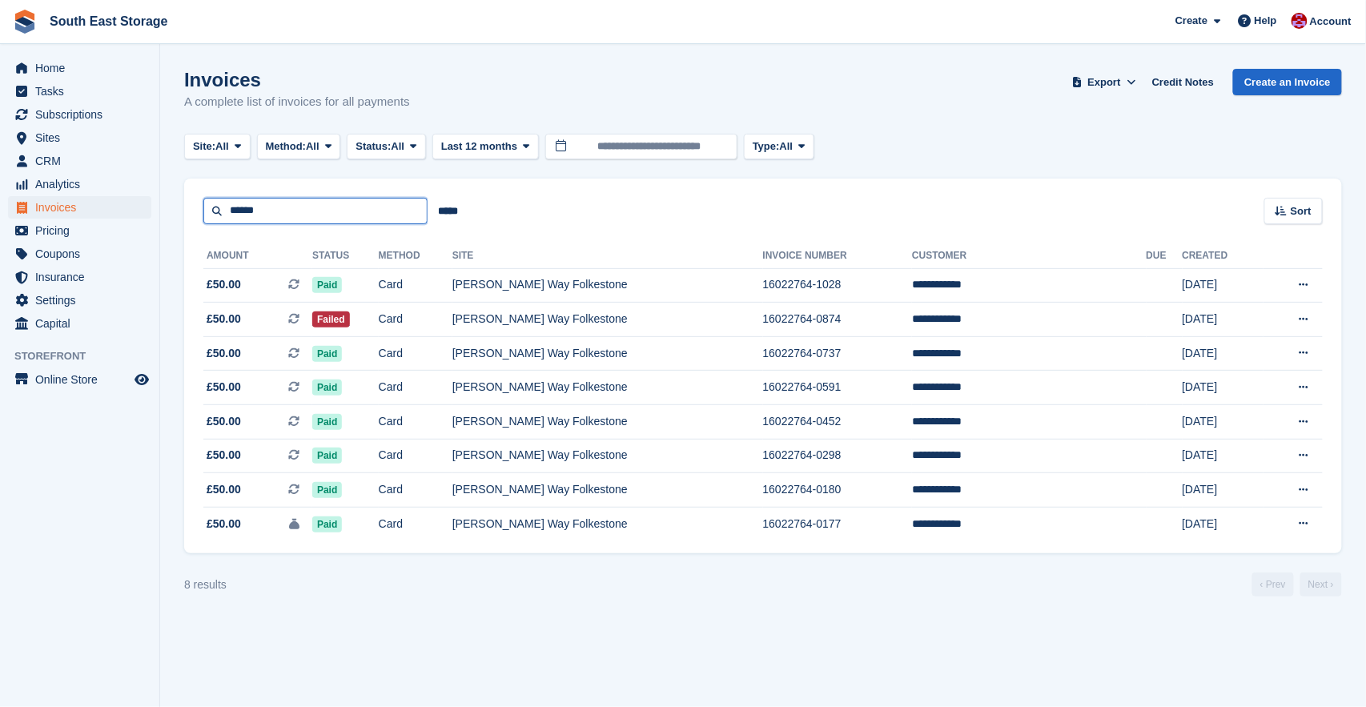
drag, startPoint x: 267, startPoint y: 209, endPoint x: 184, endPoint y: 190, distance: 84.7
click at [184, 191] on div "****** ***** Sort Sort by Date created Created (oldest first) Created (newest f…" at bounding box center [763, 202] width 1158 height 46
type input "******"
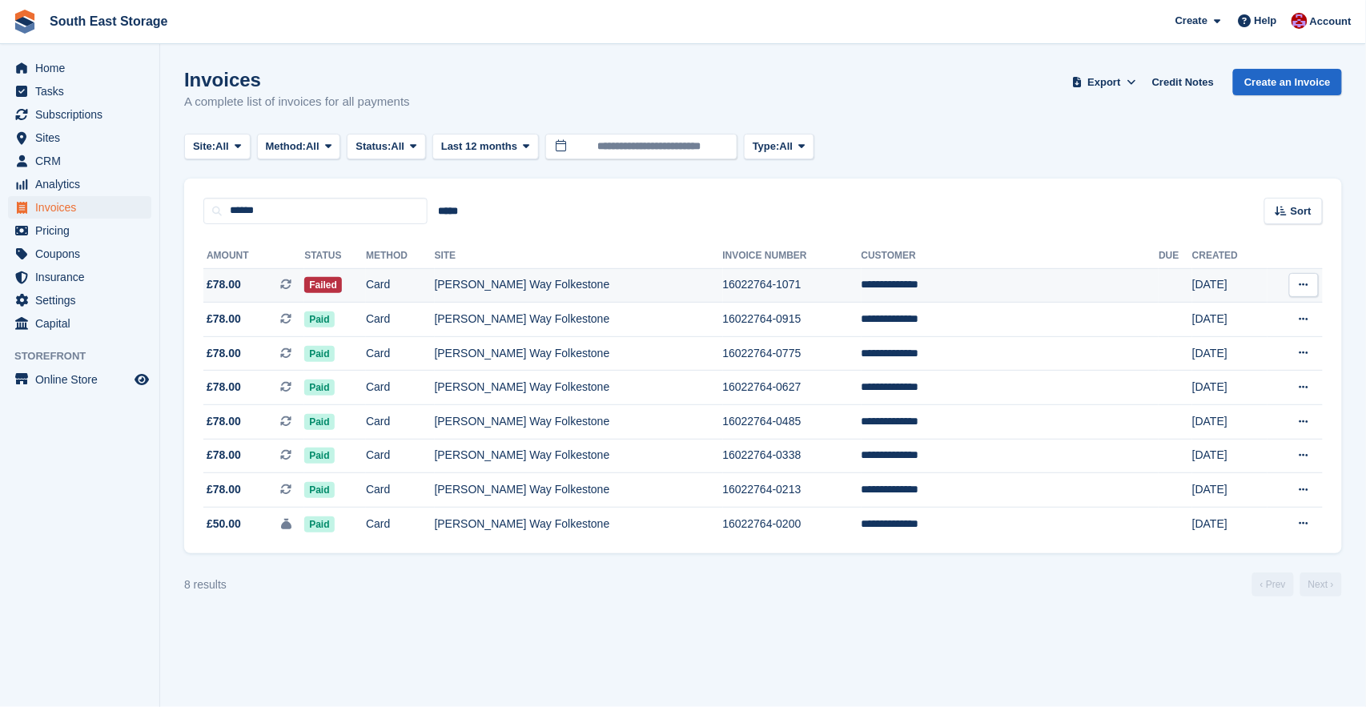
click at [571, 280] on td "[PERSON_NAME] Way Folkestone" at bounding box center [579, 285] width 288 height 34
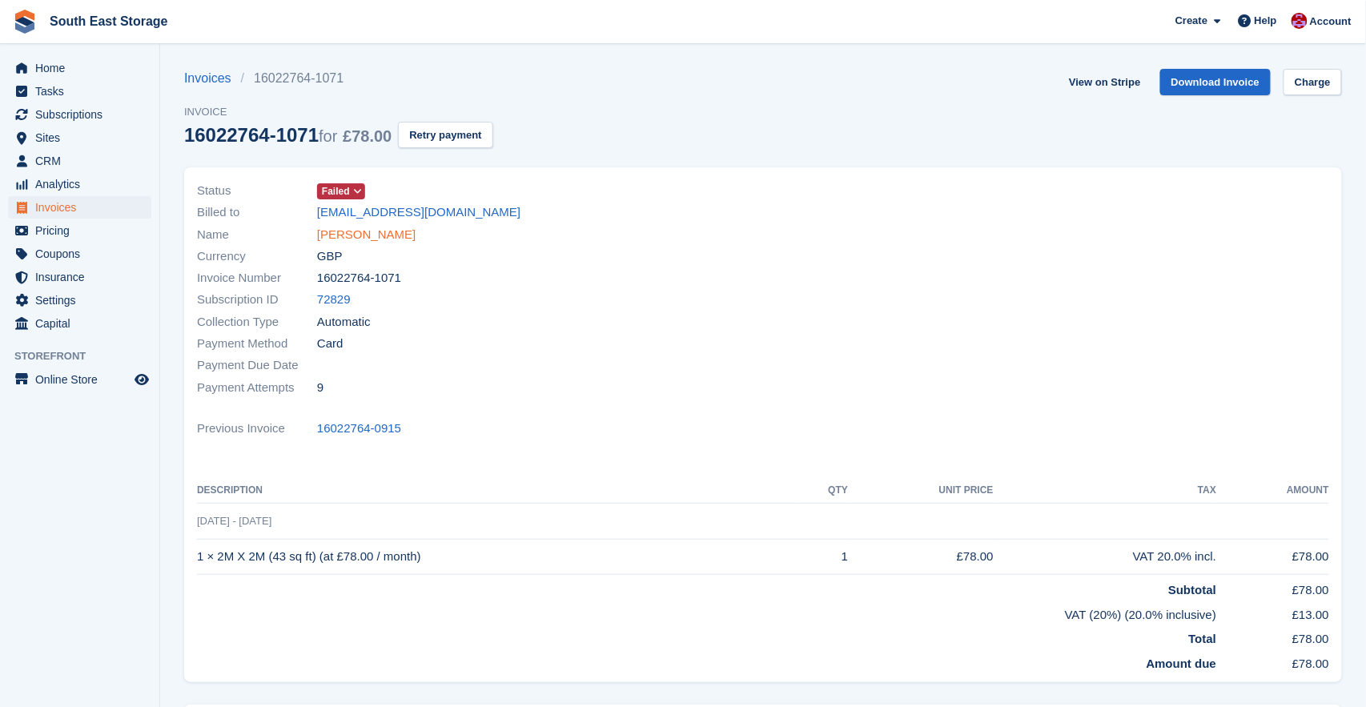
click at [387, 233] on link "[PERSON_NAME]" at bounding box center [366, 235] width 99 height 18
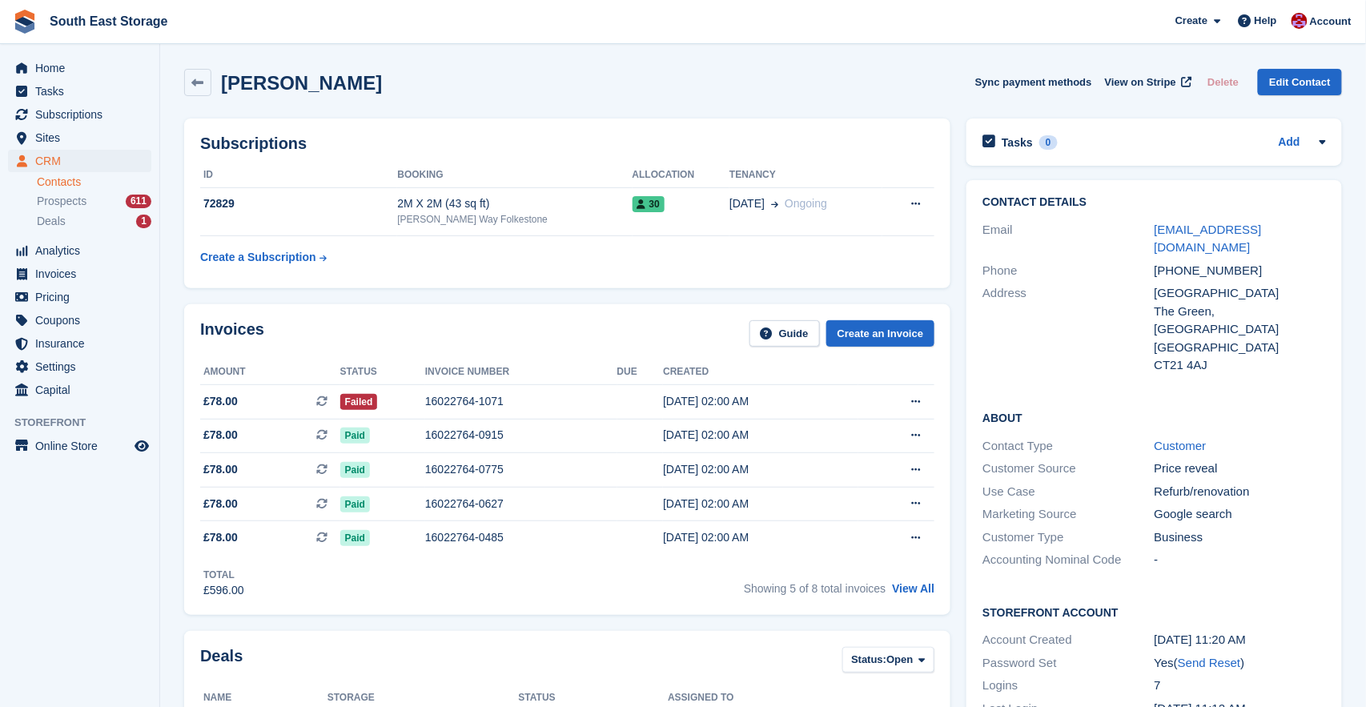
click at [1276, 269] on div "[PHONE_NUMBER]" at bounding box center [1240, 271] width 171 height 18
click at [1274, 269] on div "[PHONE_NUMBER]" at bounding box center [1240, 271] width 171 height 18
drag, startPoint x: 1266, startPoint y: 275, endPoint x: 1246, endPoint y: 272, distance: 20.2
click at [1246, 272] on div "[PHONE_NUMBER]" at bounding box center [1240, 271] width 171 height 18
click at [1268, 271] on div "[PHONE_NUMBER]" at bounding box center [1240, 271] width 171 height 18
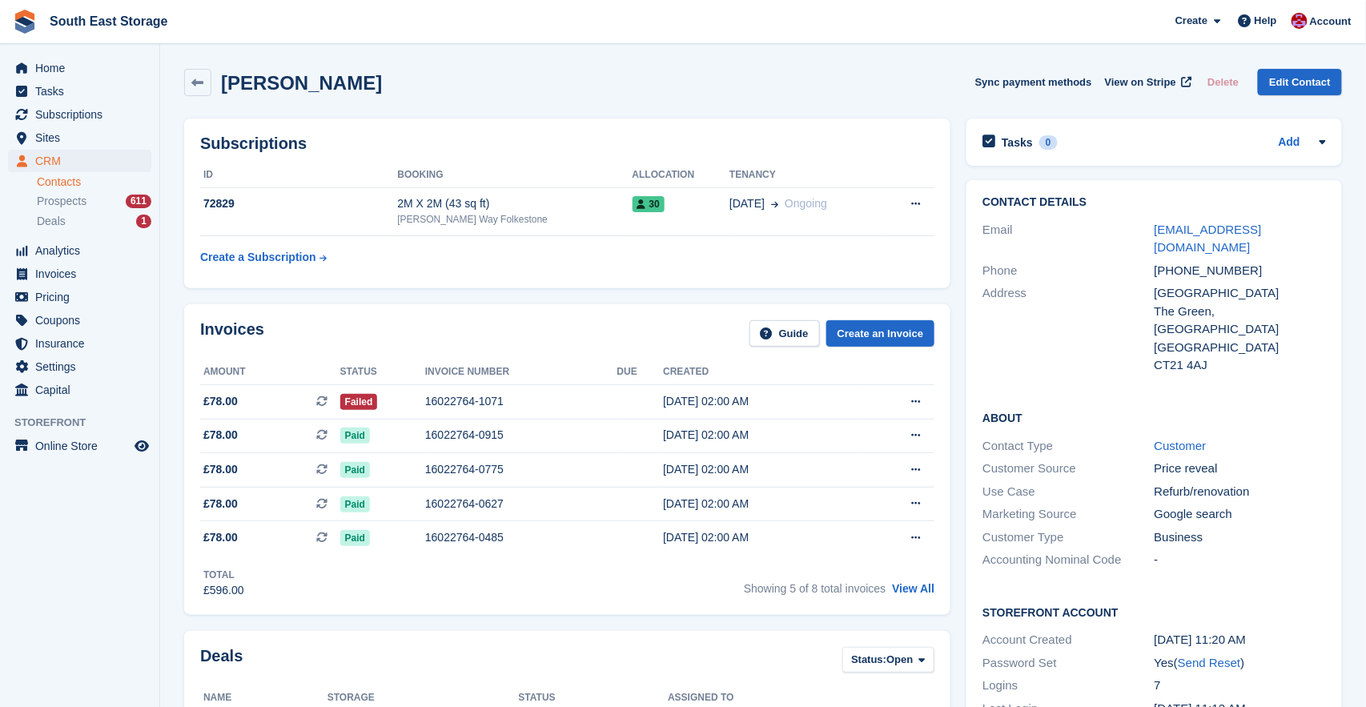
click at [1262, 272] on div "[PHONE_NUMBER]" at bounding box center [1240, 271] width 171 height 18
click at [1250, 272] on div "[PHONE_NUMBER]" at bounding box center [1240, 271] width 171 height 18
drag, startPoint x: 1179, startPoint y: 248, endPoint x: 1157, endPoint y: 235, distance: 25.8
click at [1157, 235] on div "admin@thecastlesaltwood.co.uk" at bounding box center [1240, 239] width 171 height 36
copy link "admin@thecastlesaltwood.co.uk"
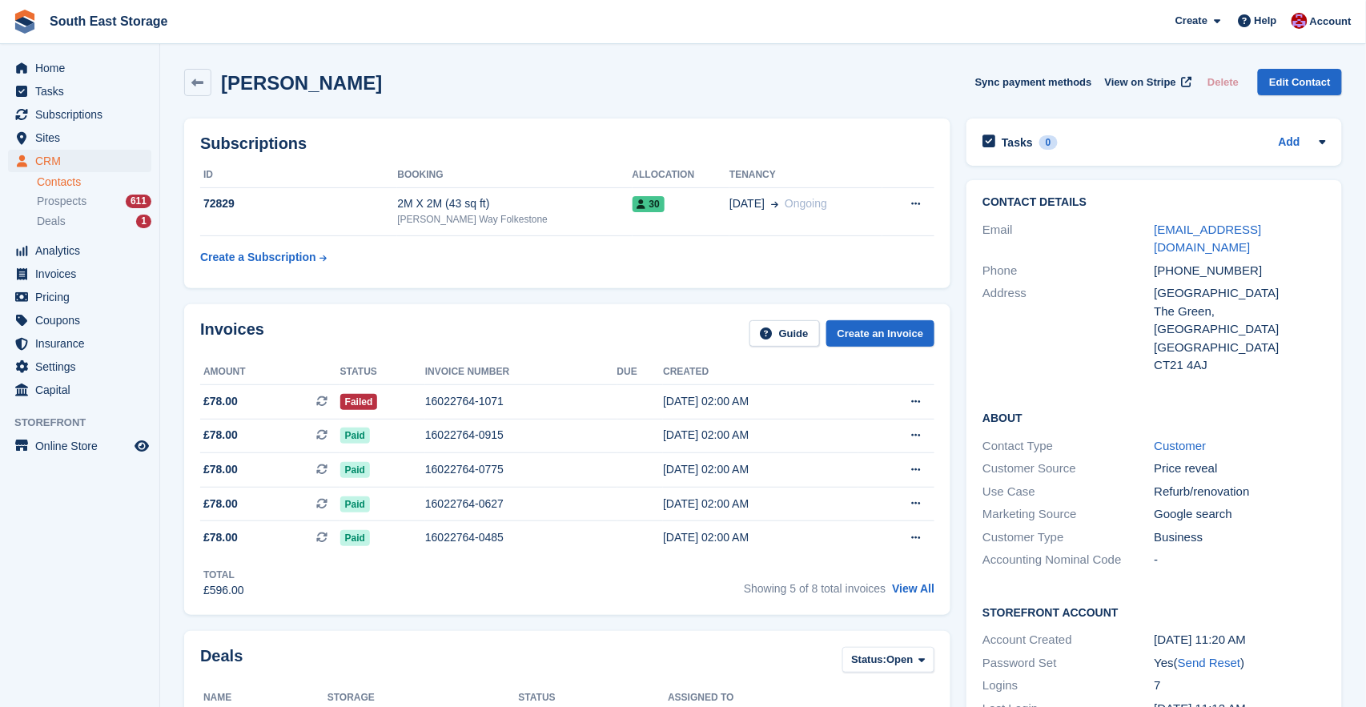
click at [1247, 251] on div "admin@thecastlesaltwood.co.uk" at bounding box center [1240, 239] width 171 height 36
drag, startPoint x: 1201, startPoint y: 251, endPoint x: 1157, endPoint y: 233, distance: 48.2
click at [1157, 233] on div "admin@thecastlesaltwood.co.uk" at bounding box center [1240, 239] width 171 height 36
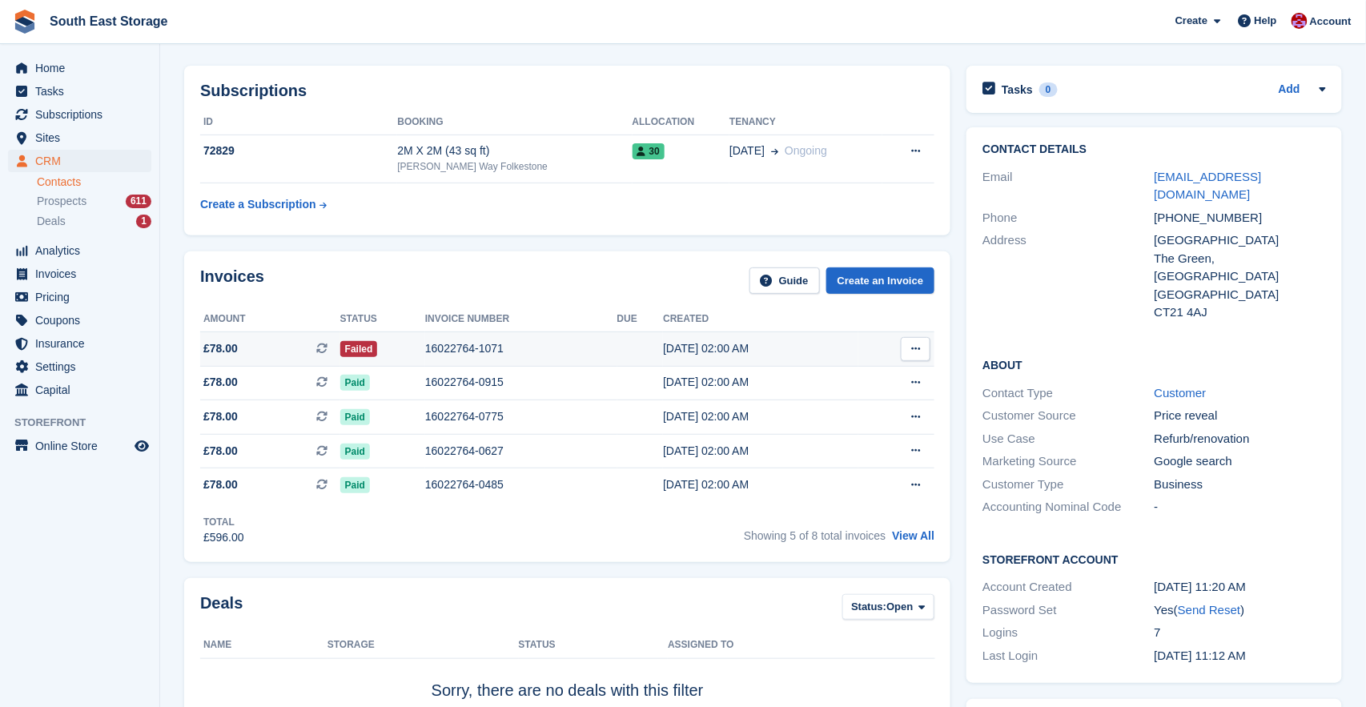
scroll to position [52, 0]
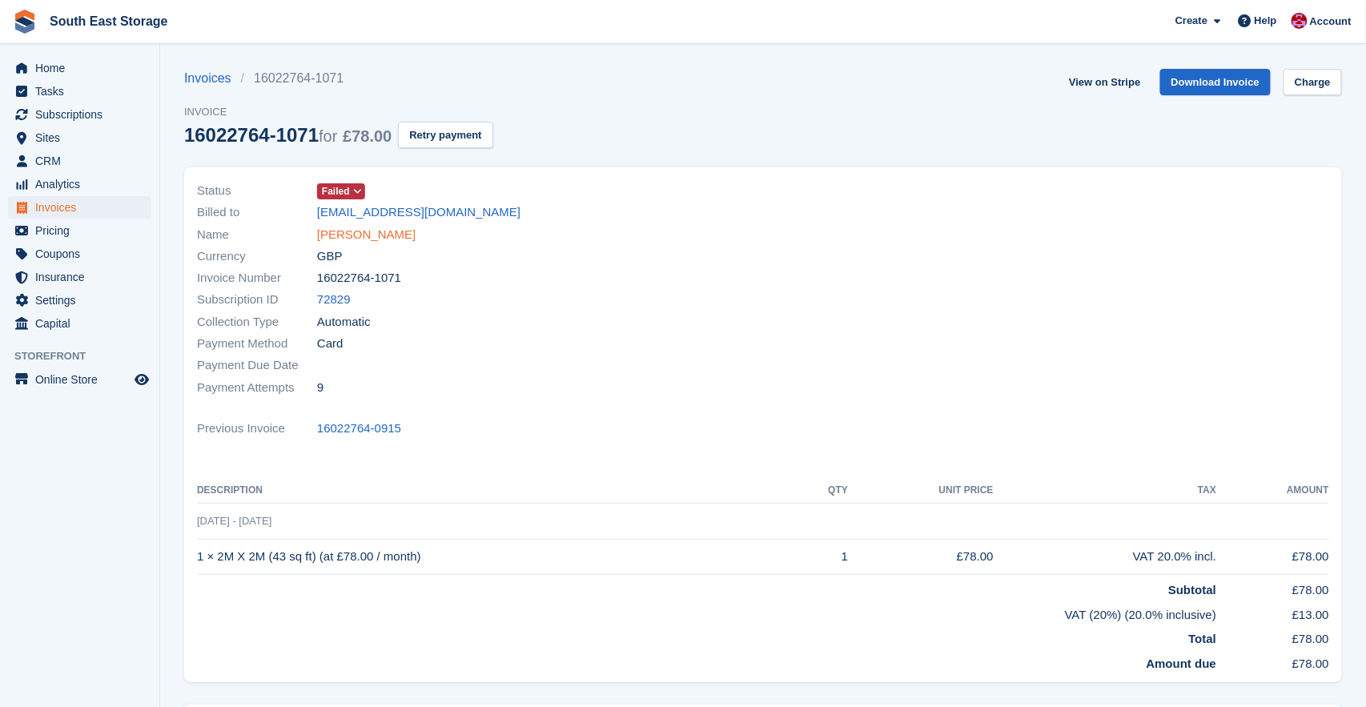
click at [363, 234] on link "[PERSON_NAME]" at bounding box center [366, 235] width 99 height 18
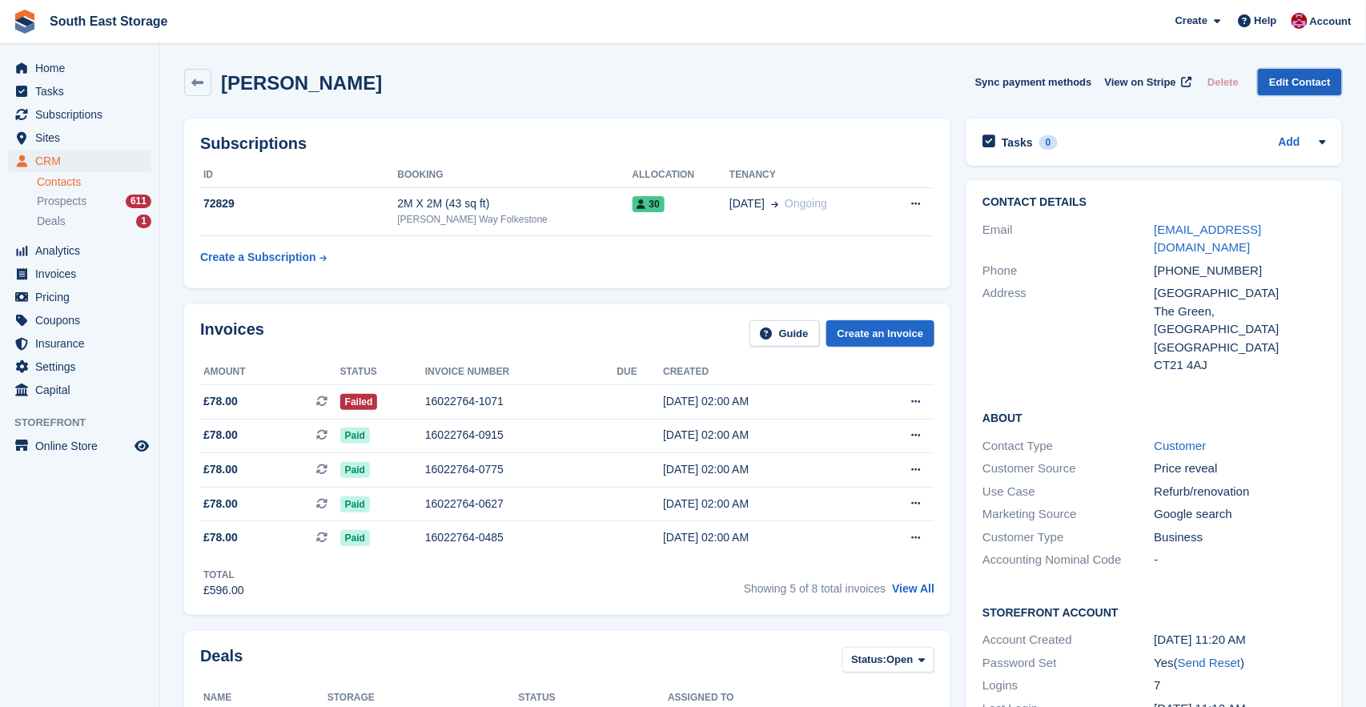
click at [1303, 86] on link "Edit Contact" at bounding box center [1300, 82] width 84 height 26
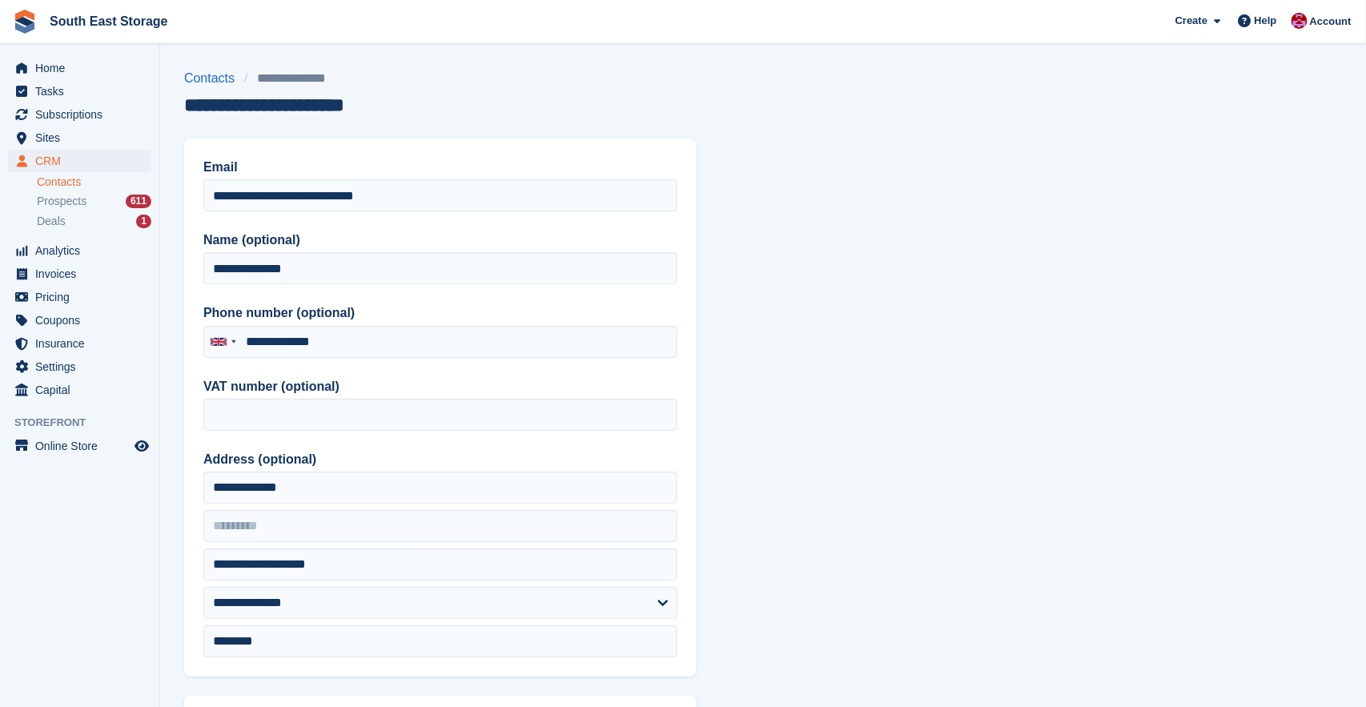
type input "**********"
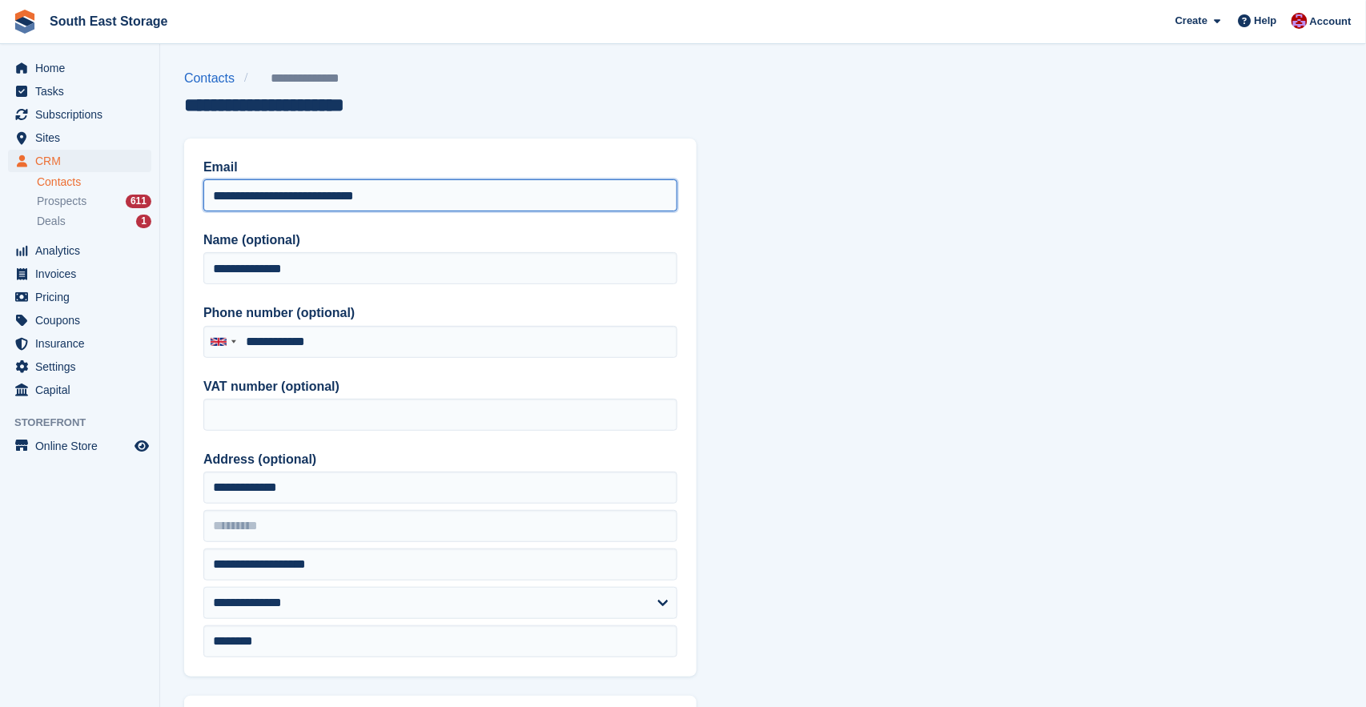
drag, startPoint x: 424, startPoint y: 194, endPoint x: 179, endPoint y: 189, distance: 244.3
click at [179, 189] on section "**********" at bounding box center [763, 682] width 1206 height 1365
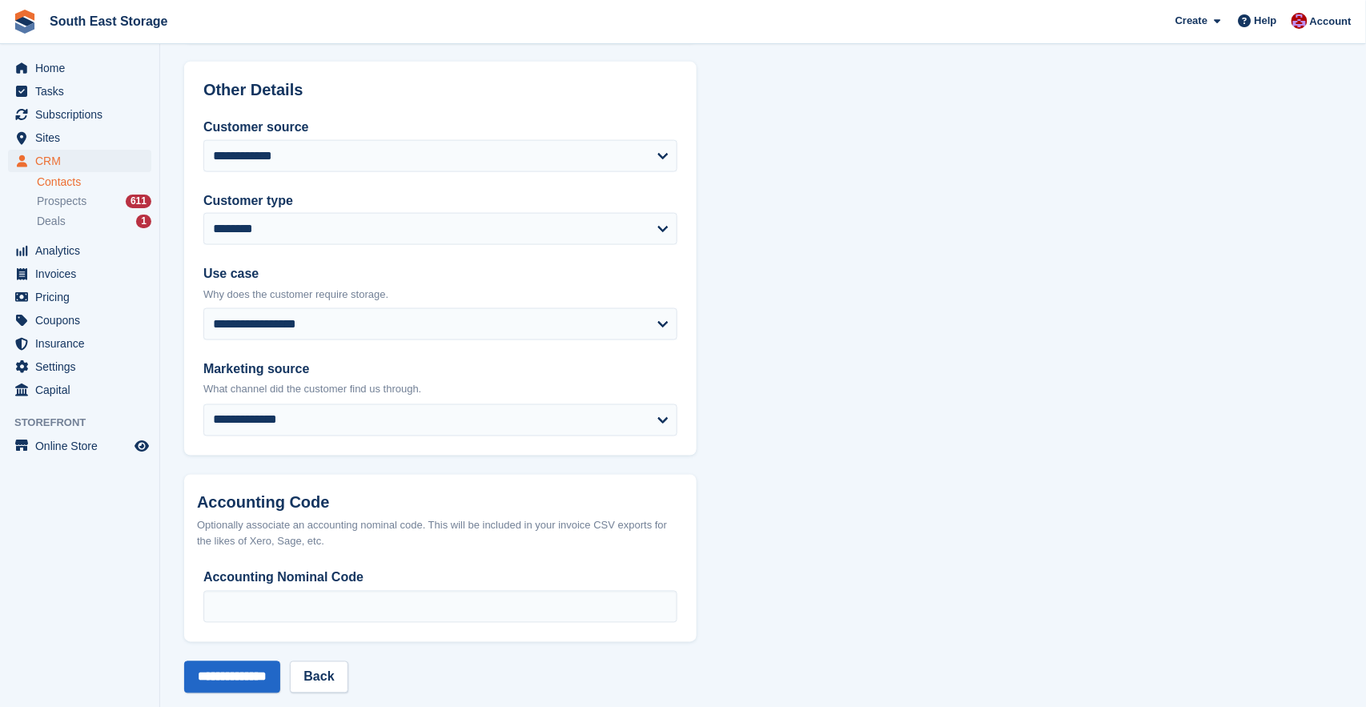
scroll to position [657, 0]
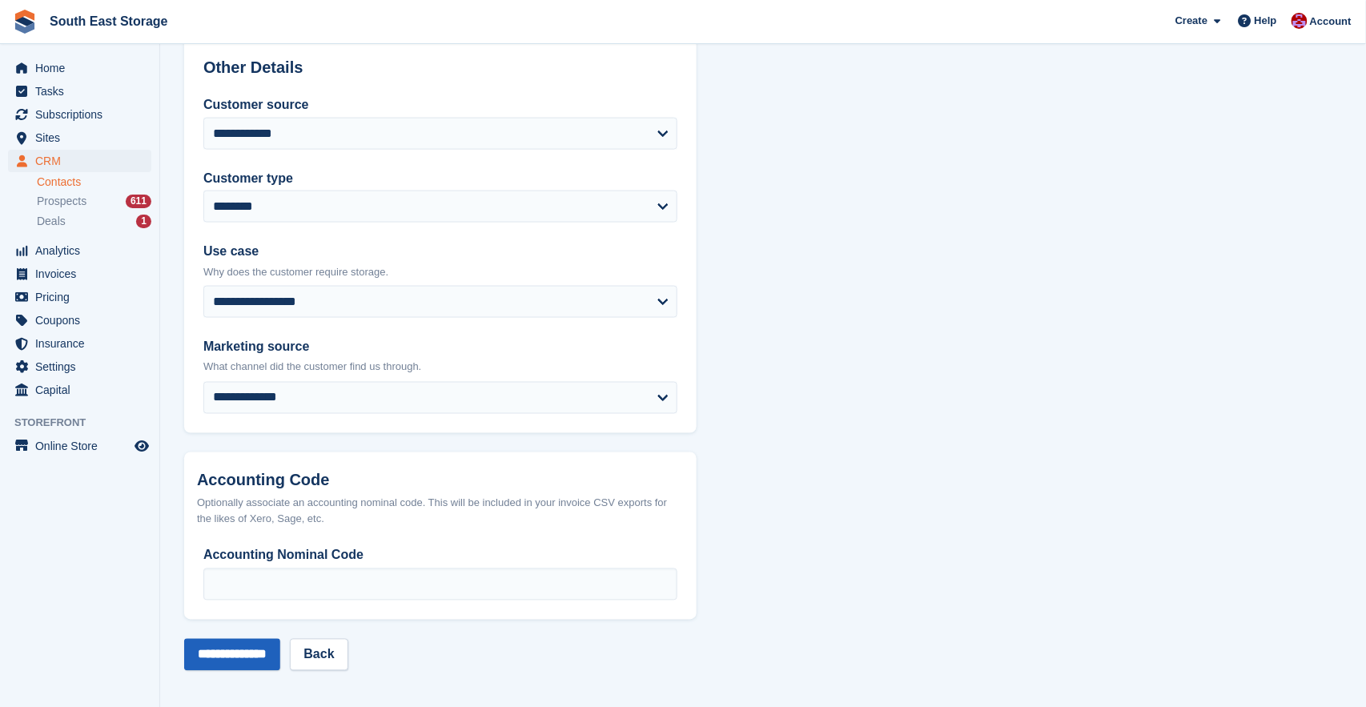
type input "**********"
click at [250, 657] on input "**********" at bounding box center [232, 655] width 96 height 32
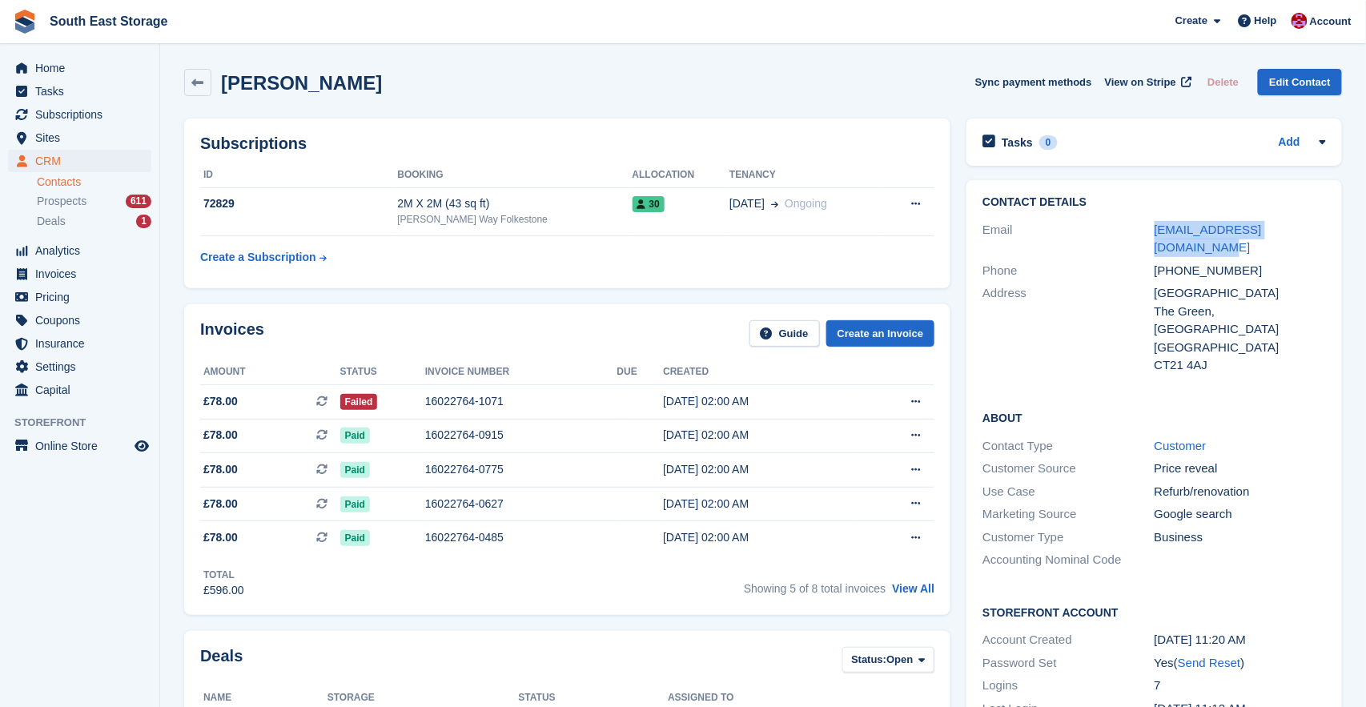
drag, startPoint x: 1331, startPoint y: 230, endPoint x: 1145, endPoint y: 230, distance: 185.8
click at [1145, 230] on div "Contact Details Email harbourharbour99@gmail.com Phone +447434634004 Address Ca…" at bounding box center [1155, 286] width 376 height 213
copy div "[EMAIL_ADDRESS][DOMAIN_NAME]"
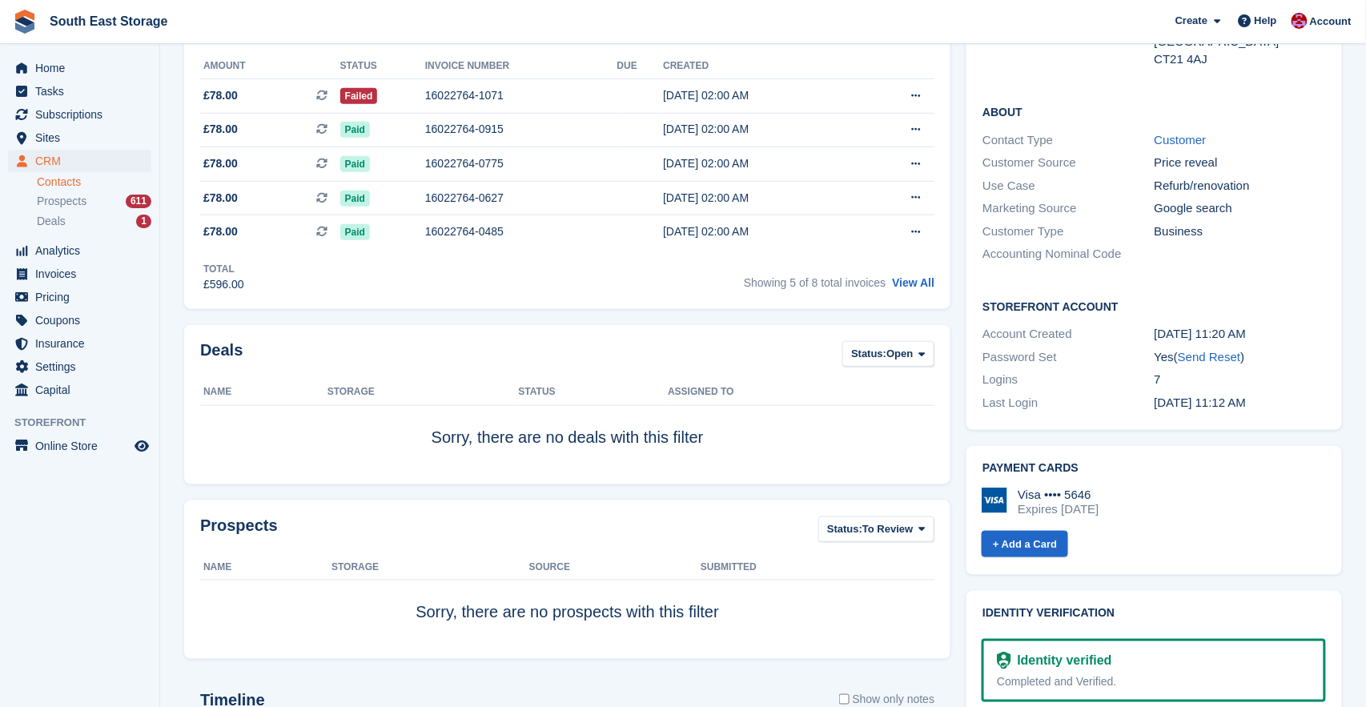
scroll to position [314, 0]
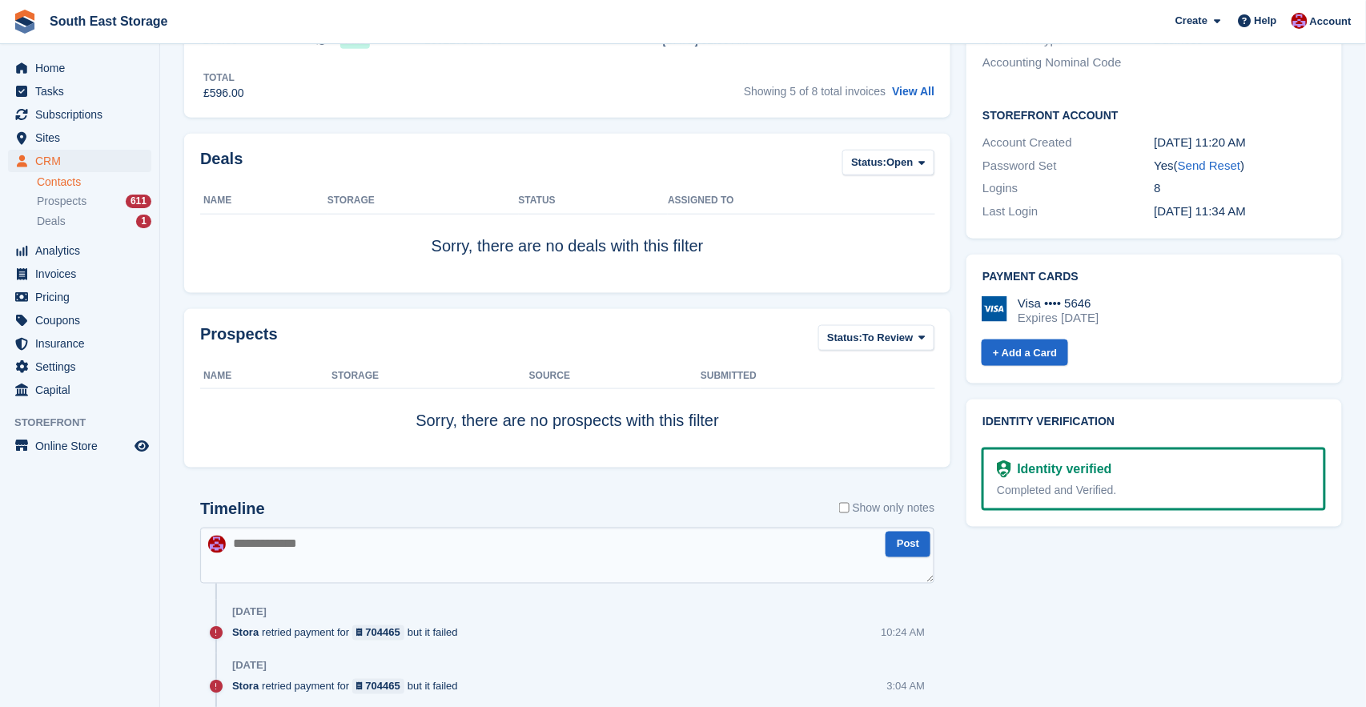
scroll to position [573, 0]
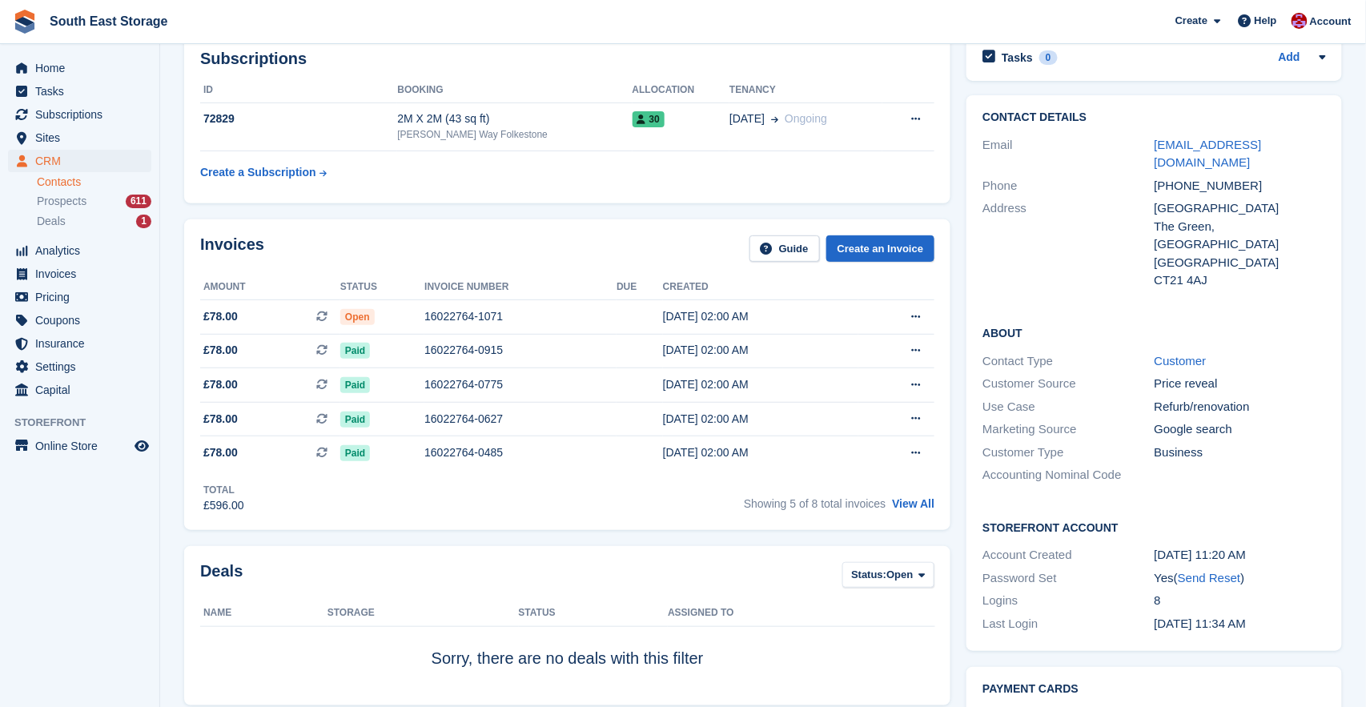
scroll to position [260, 0]
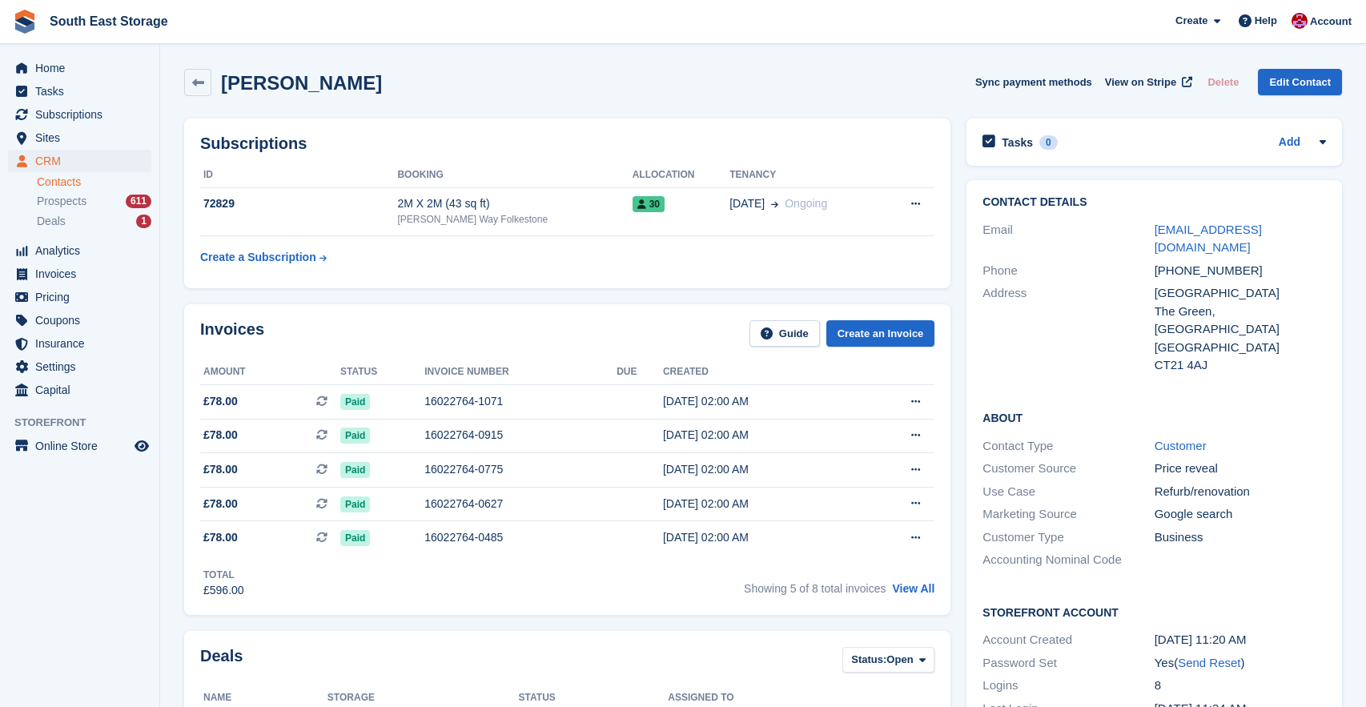
scroll to position [260, 0]
click at [452, 405] on div "16022764-1071" at bounding box center [521, 401] width 192 height 17
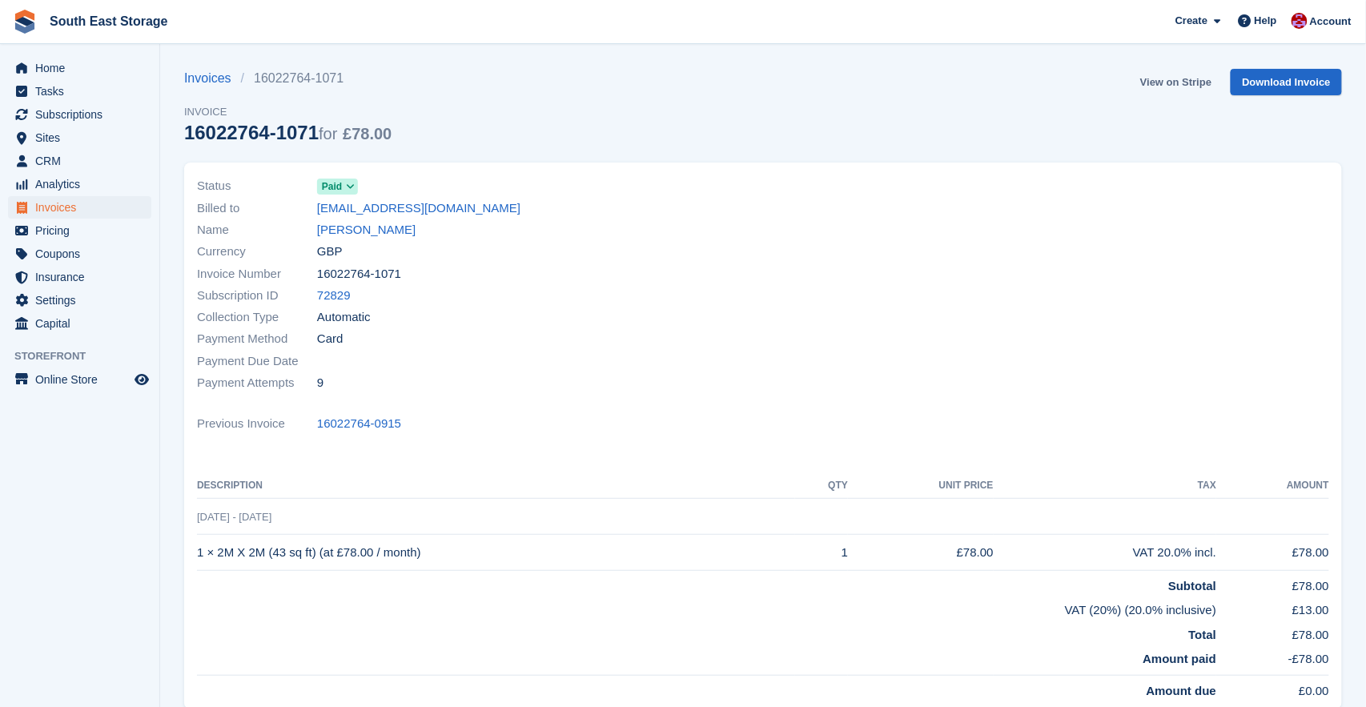
click at [1172, 78] on link "View on Stripe" at bounding box center [1176, 82] width 84 height 26
drag, startPoint x: 495, startPoint y: 213, endPoint x: 314, endPoint y: 203, distance: 181.3
click at [314, 203] on div "Billed to [EMAIL_ADDRESS][DOMAIN_NAME]" at bounding box center [475, 208] width 557 height 22
copy div "[EMAIL_ADDRESS][DOMAIN_NAME]"
click at [61, 209] on span "Invoices" at bounding box center [83, 207] width 96 height 22
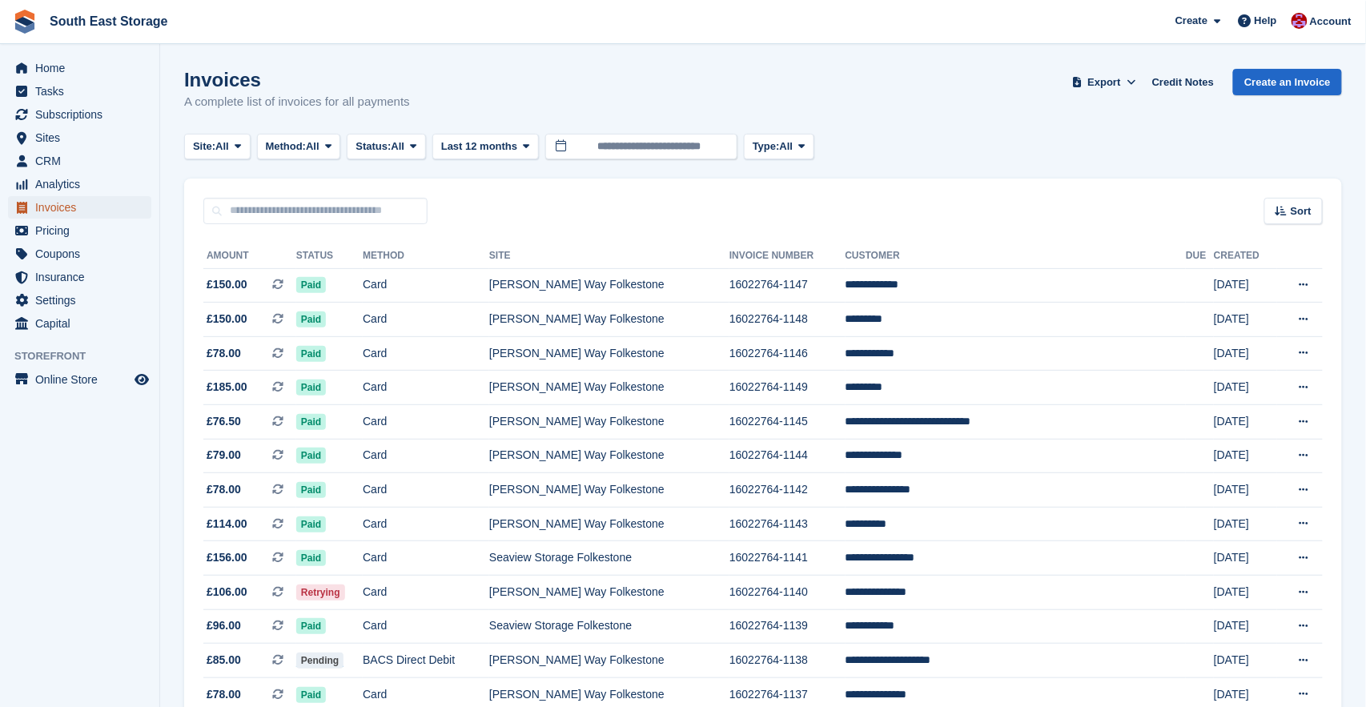
click at [58, 201] on span "Invoices" at bounding box center [83, 207] width 96 height 22
click at [405, 147] on span "All" at bounding box center [399, 147] width 14 height 16
click at [404, 262] on link "Open" at bounding box center [423, 270] width 139 height 29
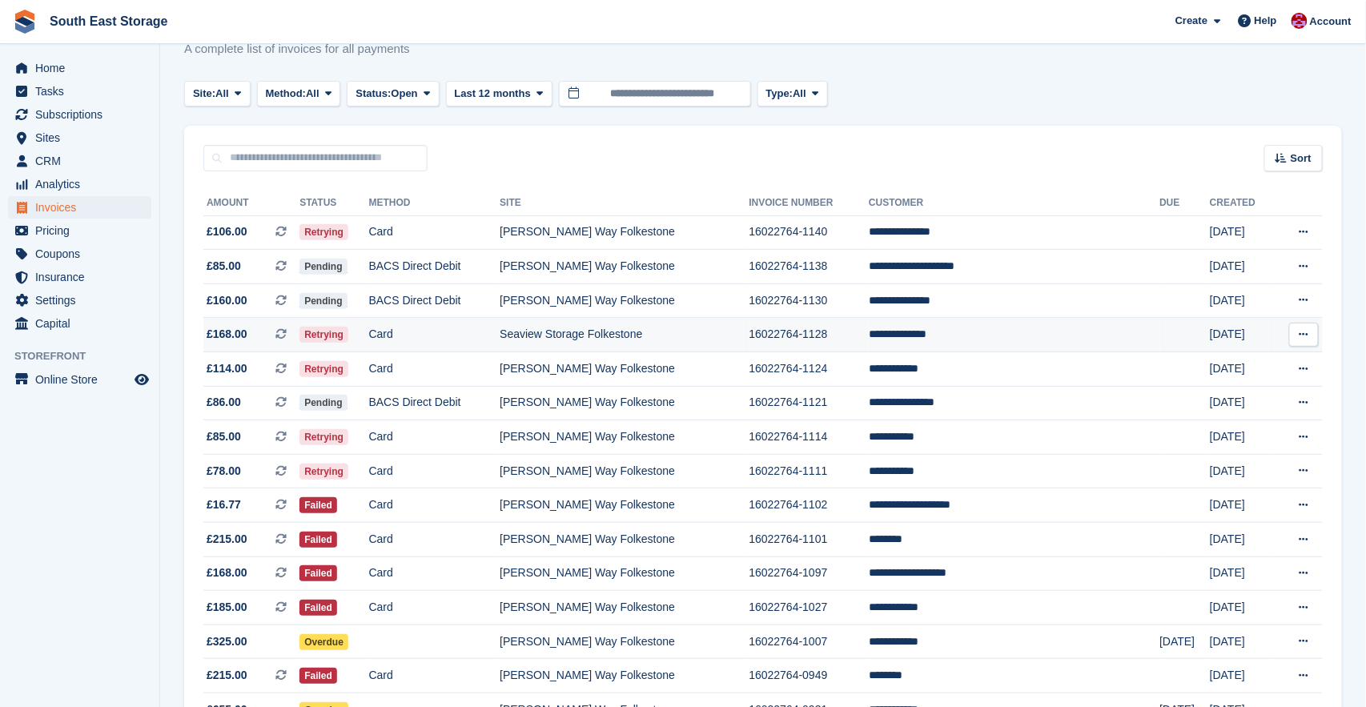
scroll to position [9, 0]
